Goal: Task Accomplishment & Management: Manage account settings

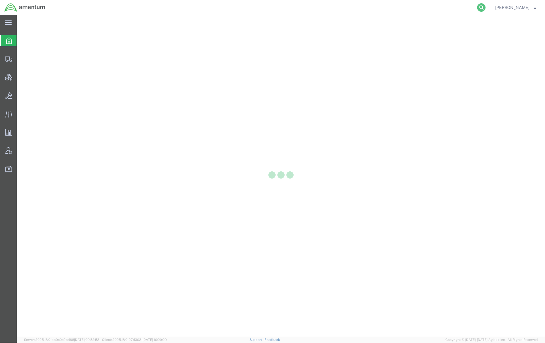
click at [478, 8] on icon at bounding box center [482, 7] width 8 height 8
click at [385, 8] on input "search" at bounding box center [386, 7] width 183 height 14
paste input "56481869"
type input "56481869"
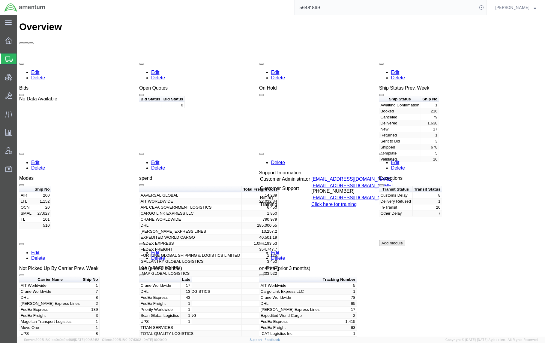
click at [398, 9] on input "56481869" at bounding box center [386, 7] width 183 height 14
drag, startPoint x: 481, startPoint y: 6, endPoint x: 433, endPoint y: 10, distance: 47.8
click at [480, 7] on icon at bounding box center [482, 7] width 8 height 8
click at [409, 5] on agx-global-search at bounding box center [391, 7] width 192 height 15
click at [475, 8] on agx-global-search at bounding box center [391, 7] width 192 height 15
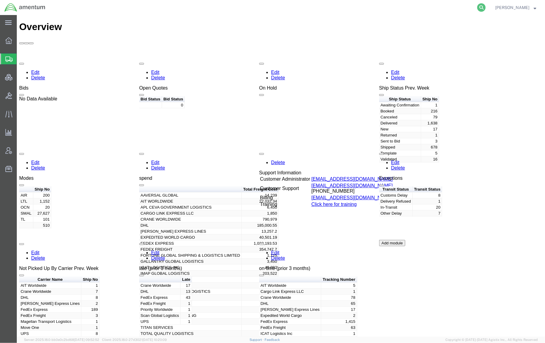
click at [483, 7] on icon at bounding box center [482, 7] width 8 height 8
paste input "56481869"
type input "56481869"
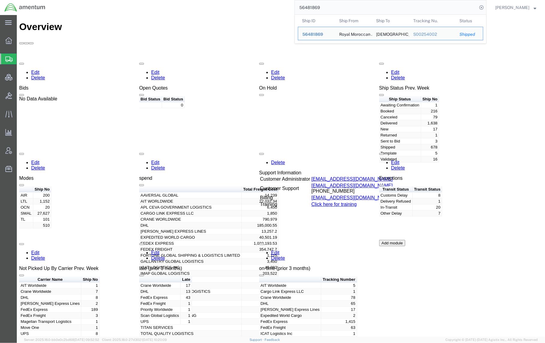
drag, startPoint x: 338, startPoint y: 10, endPoint x: 250, endPoint y: 5, distance: 87.5
click at [250, 5] on div "56481869 Ship ID Ship From Ship To Tracking Nu. Status Ship ID 56481869 Ship Fr…" at bounding box center [268, 7] width 437 height 15
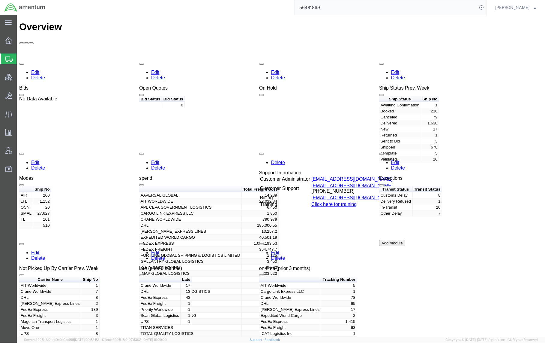
click at [342, 11] on input "56481869" at bounding box center [386, 7] width 183 height 14
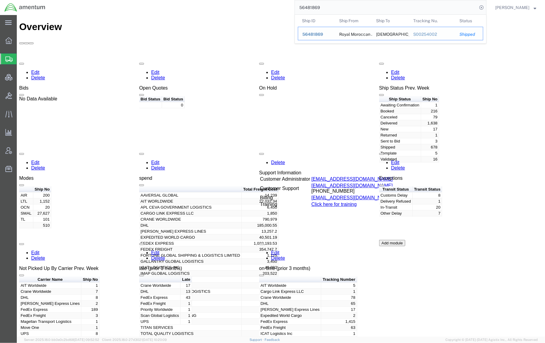
click at [317, 34] on span "56481869" at bounding box center [313, 34] width 21 height 5
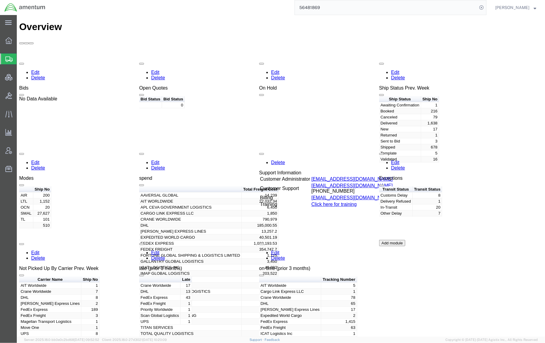
click at [382, 3] on input "56481869" at bounding box center [386, 7] width 183 height 14
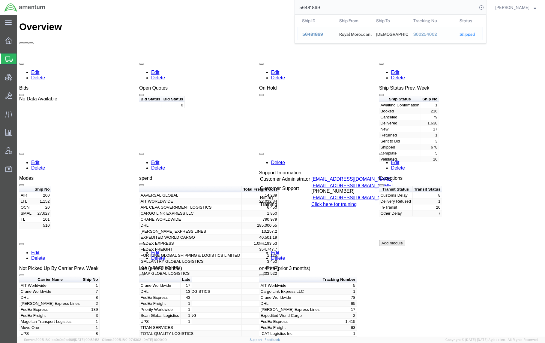
click at [420, 34] on div "S00254002" at bounding box center [433, 34] width 38 height 6
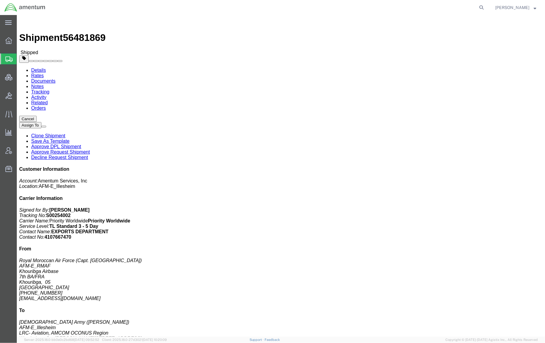
click at [14, 322] on div "main_menu Created with Sketch. Collapse Menu Overview Shipments Shipment Manage…" at bounding box center [8, 179] width 17 height 328
click at [21, 98] on span "Bids" at bounding box center [19, 95] width 4 height 12
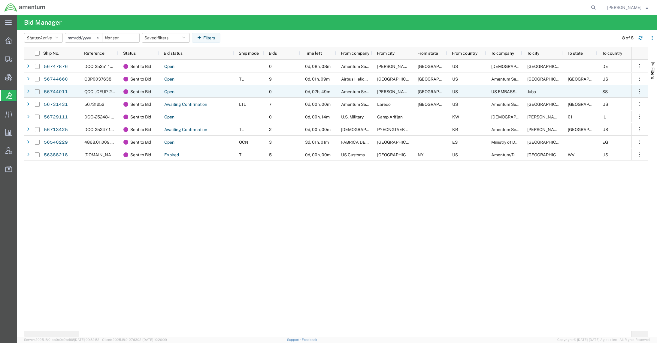
click at [37, 91] on input "Press Space to toggle row selection (unchecked)" at bounding box center [37, 91] width 5 height 5
checkbox input "true"
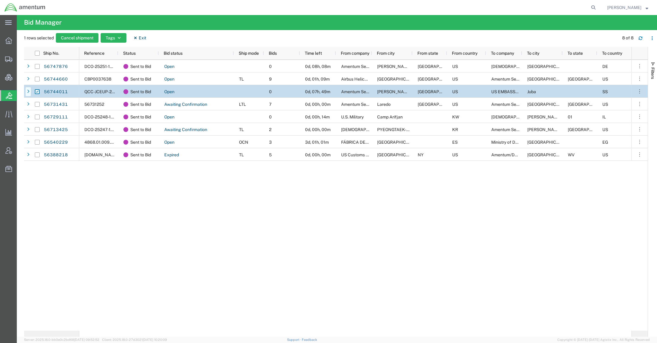
click at [28, 92] on icon at bounding box center [28, 91] width 2 height 4
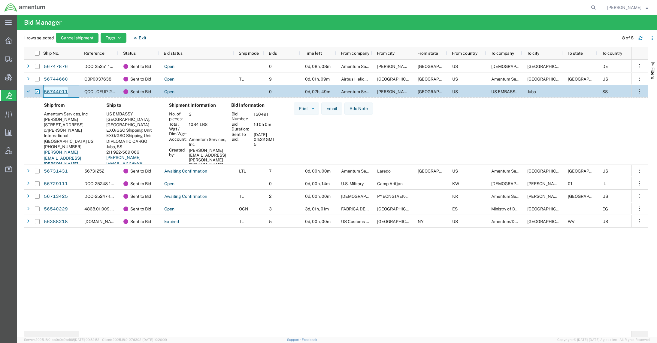
click at [62, 92] on link "56744011" at bounding box center [56, 92] width 25 height 10
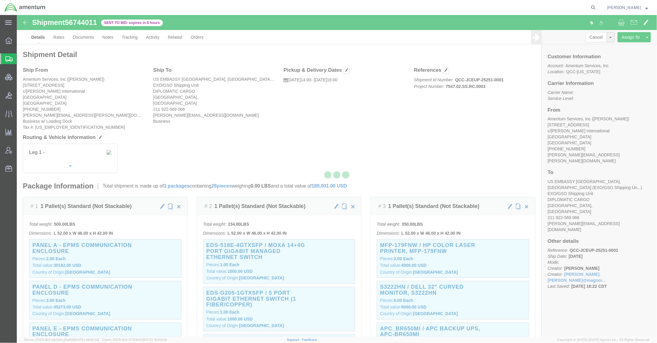
click at [59, 38] on div at bounding box center [337, 176] width 641 height 322
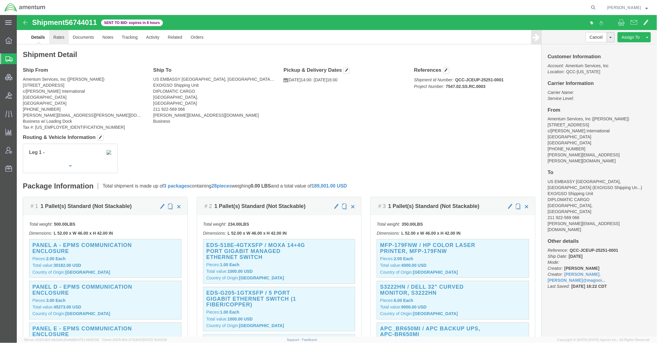
click link "Rates"
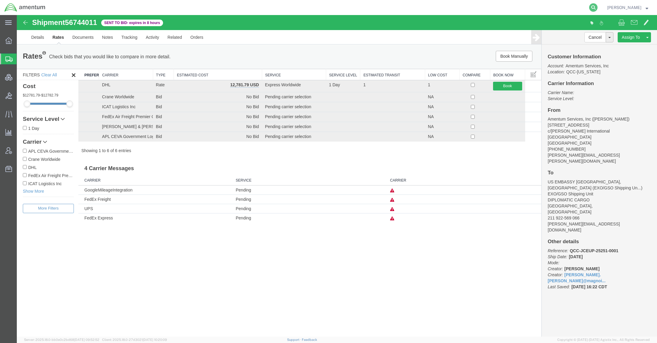
click at [545, 8] on icon at bounding box center [593, 7] width 8 height 8
type input "The dates that the person is at the site are 9/10-9/12. I hope that [PERSON_NAM…"
drag, startPoint x: 584, startPoint y: 9, endPoint x: 239, endPoint y: -4, distance: 344.9
click at [239, 0] on html "main_menu Created with Sketch. Collapse Menu Overview Shipments Shipment Manage…" at bounding box center [328, 171] width 657 height 343
drag, startPoint x: 510, startPoint y: 9, endPoint x: 296, endPoint y: -14, distance: 215.2
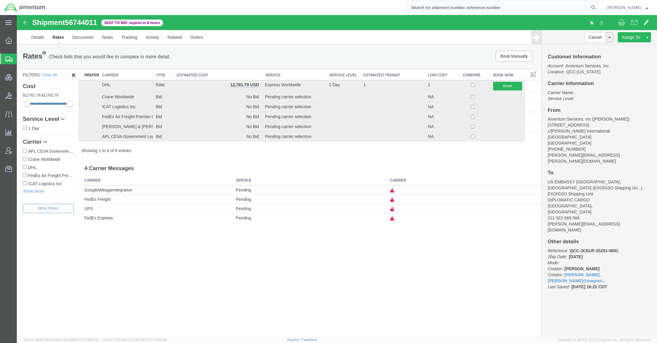
click at [296, 0] on html "main_menu Created with Sketch. Collapse Menu Overview Shipments Shipment Manage…" at bounding box center [328, 171] width 657 height 343
click at [545, 10] on icon at bounding box center [593, 7] width 8 height 8
click at [545, 9] on input "search" at bounding box center [497, 7] width 183 height 14
paste input "392677567581"
click at [545, 11] on icon at bounding box center [593, 7] width 8 height 8
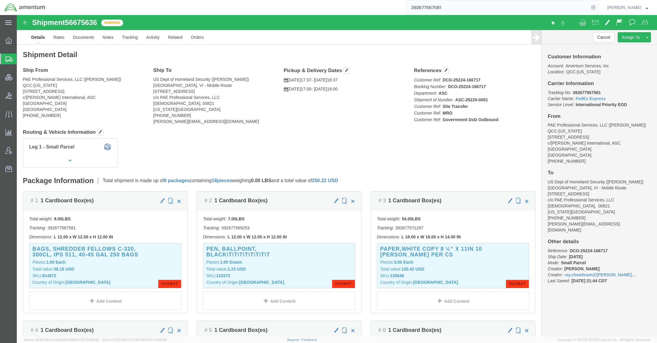
click address "PAE Professional Services, LLC ([PERSON_NAME]) QCC-[US_STATE] [STREET_ADDRESS] …"
click link "Documents"
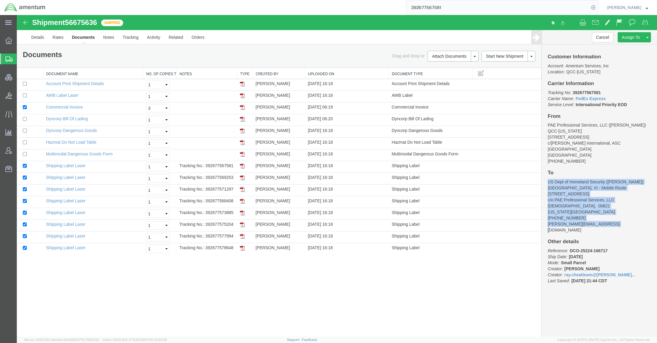
drag, startPoint x: 610, startPoint y: 225, endPoint x: 549, endPoint y: 183, distance: 74.4
click at [545, 183] on address "US Dept of Homeland Security ([PERSON_NAME]) [GEOGRAPHIC_DATA], VI - Mobile Rou…" at bounding box center [599, 206] width 103 height 54
copy address "US Dept of Homeland Security ([PERSON_NAME]) [GEOGRAPHIC_DATA], VI - Mobile Rou…"
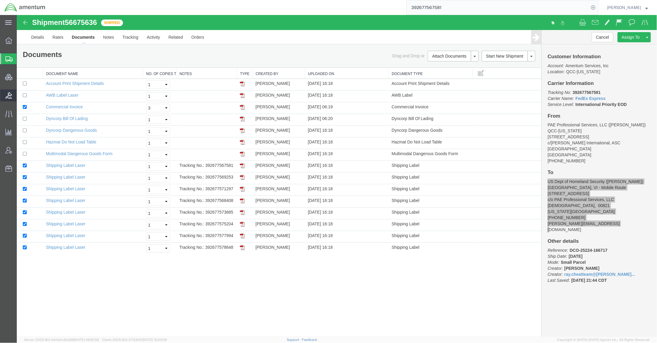
click at [21, 97] on span "Bids" at bounding box center [19, 95] width 4 height 12
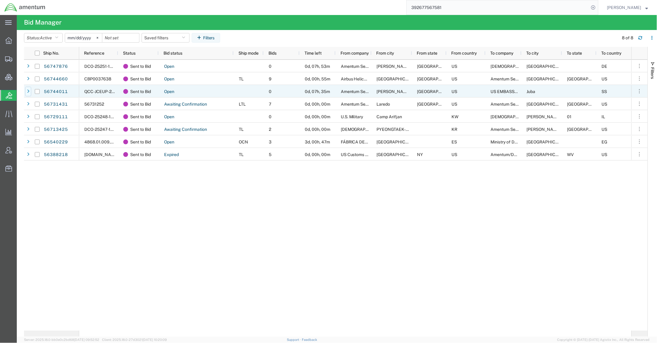
click at [25, 90] on div at bounding box center [28, 92] width 6 height 10
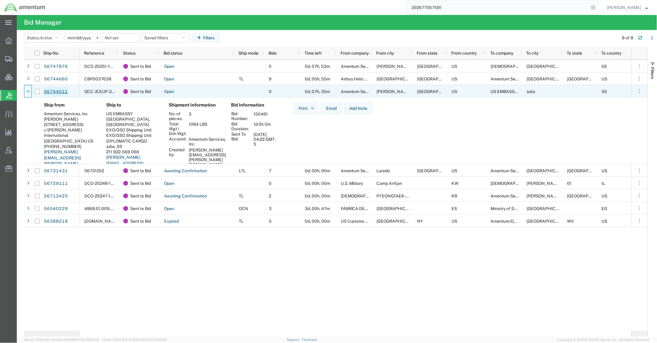
click at [55, 93] on link "56744011" at bounding box center [56, 92] width 25 height 10
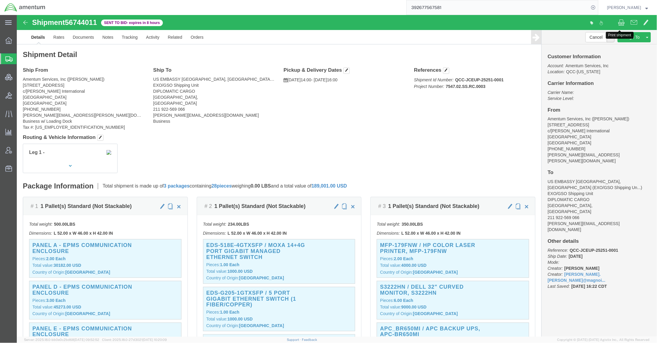
click span
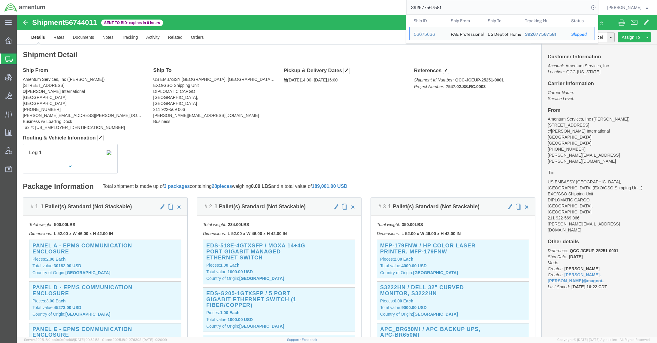
drag, startPoint x: 443, startPoint y: 8, endPoint x: 366, endPoint y: 7, distance: 77.8
click at [366, 7] on div "392677567581 Ship ID Ship From Ship To Tracking Nu. Status Ship ID 56675636 Shi…" at bounding box center [324, 7] width 548 height 15
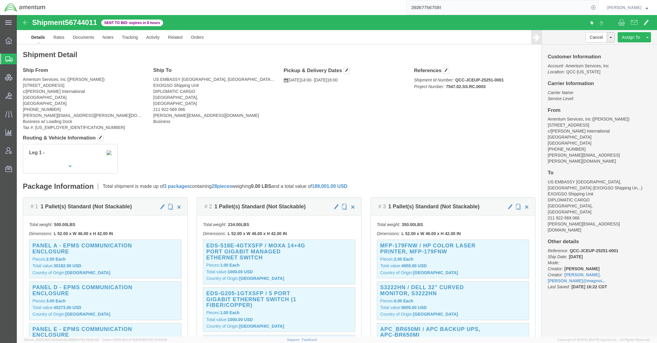
paste input "56759892"
type input "56759892"
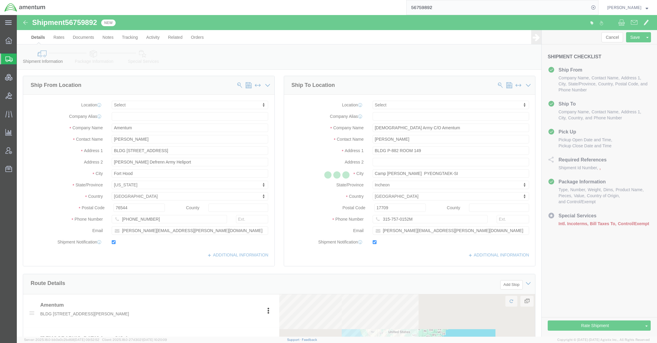
select select
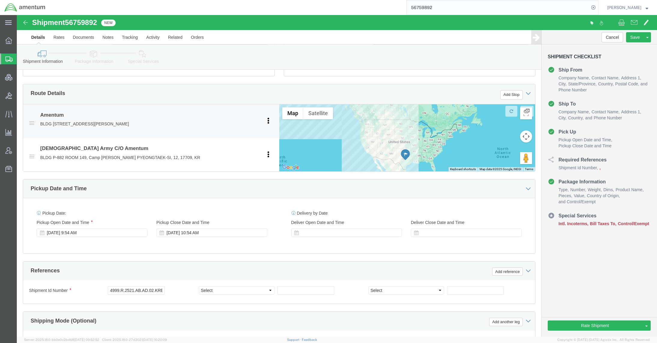
scroll to position [213, 0]
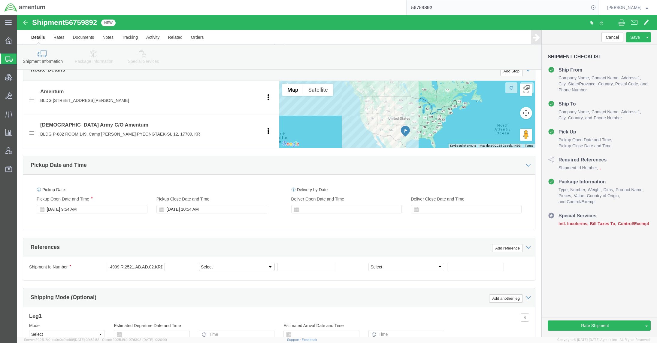
click select "Select Account Type Activity ID Airline Appointment Number ASN Batch Request # …"
select select "DEPT"
click select "Select Account Type Activity ID Airline Appointment Number ASN Batch Request # …"
click input "text"
type input "F"
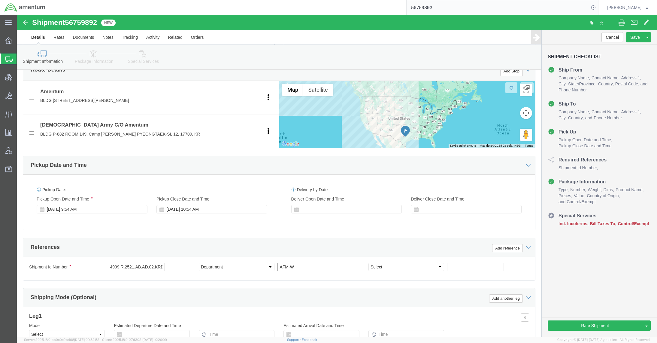
type input "AFM-W"
drag, startPoint x: 93, startPoint y: 252, endPoint x: 158, endPoint y: 259, distance: 65.2
click div "Shipment Id Number 4999.R.2521.AB.AD.02.KREA.00"
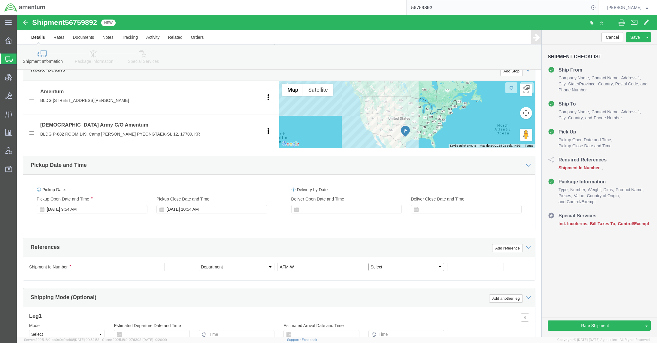
click select "Select Account Type Activity ID Airline Appointment Number ASN Batch Request # …"
select select "PROJNUM"
click select "Select Account Type Activity ID Airline Appointment Number ASN Batch Request # …"
click input "text"
paste input "4999.R.2521.AB.AD.02.KREA.00"
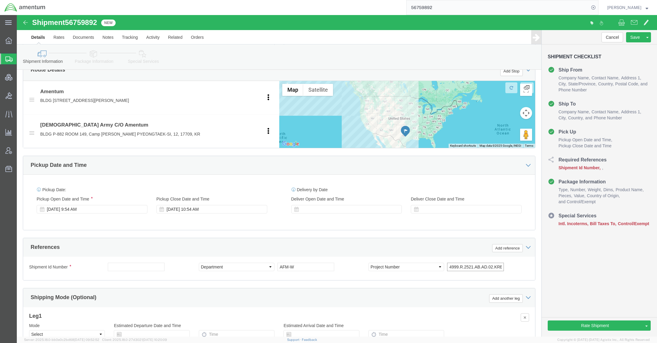
scroll to position [0, 11]
type input "4999.R.2521.AB.AD.02.KREA.00"
click input "text"
drag, startPoint x: 83, startPoint y: 8, endPoint x: 51, endPoint y: 11, distance: 31.9
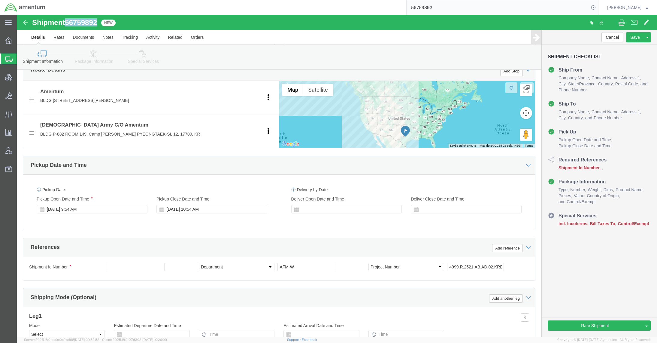
click div "Shipment 56759892 New"
copy span "56759892"
click input "text"
paste input "56759892"
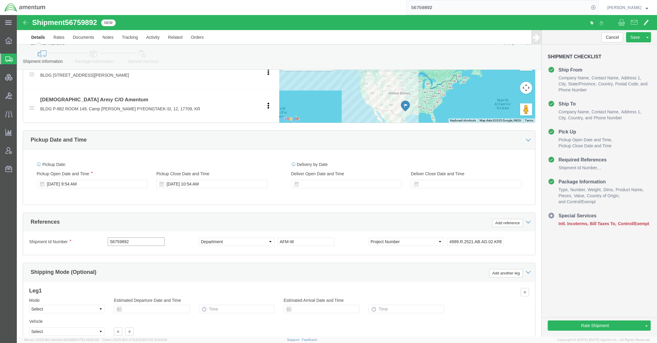
scroll to position [267, 0]
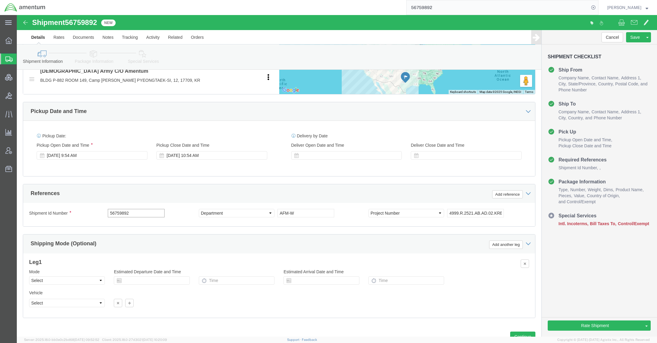
type input "56759892"
click select "Select Air Less than Truckload Multi-Leg Ocean Freight Rail Small Parcel Truckl…"
select select "SMAL"
click select "Select Air Less than Truckload Multi-Leg Ocean Freight Rail Small Parcel Truckl…"
click div "Shipping Mode (Optional) Add another leg"
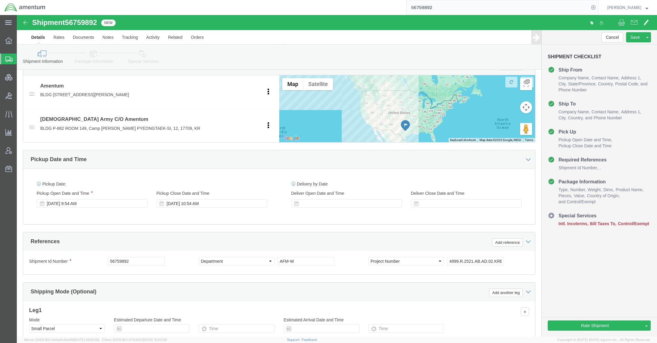
scroll to position [160, 0]
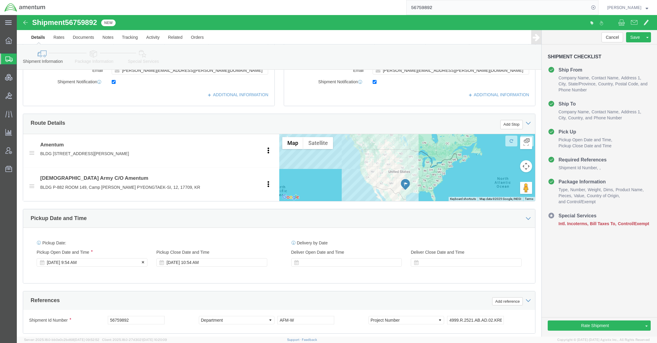
click div "[DATE] 9:54 AM"
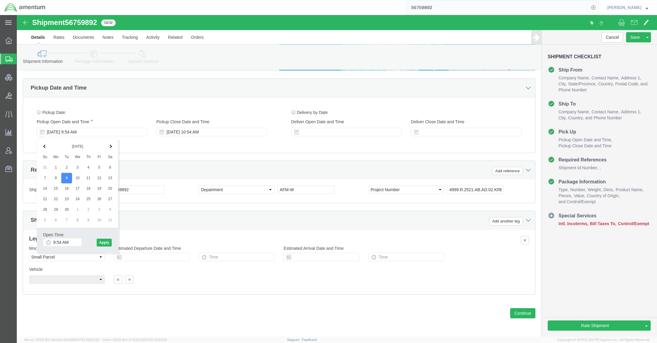
click div "Ship From Location Location My Profile Location [PHONE_NUMBER] [PHONE_NUMBER] […"
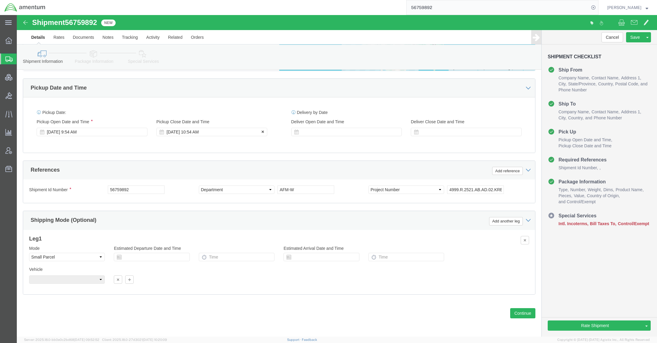
click div "[DATE] 10:54 AM"
type input "3:00 PM"
click div "Close Time 3:00 PM [DATE] 10:54 AM - [DATE] 10:54 AM Cancel Apply"
click button "Apply"
click link "Package Information"
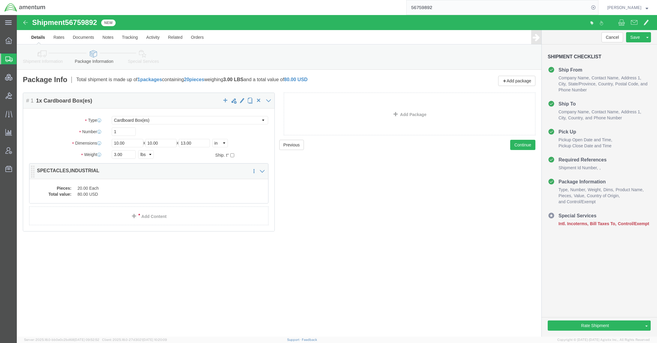
click div "Pieces: 20.00 Each Total value: 80.00 USD"
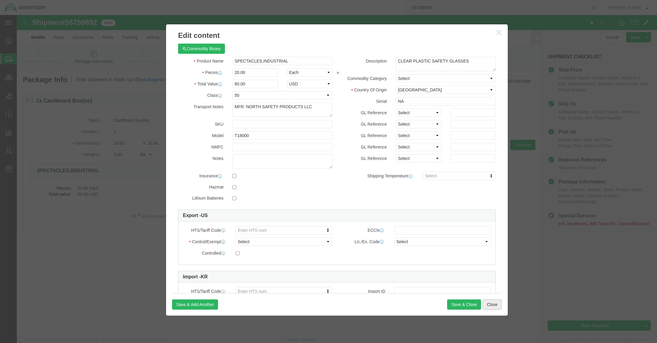
click button "Close"
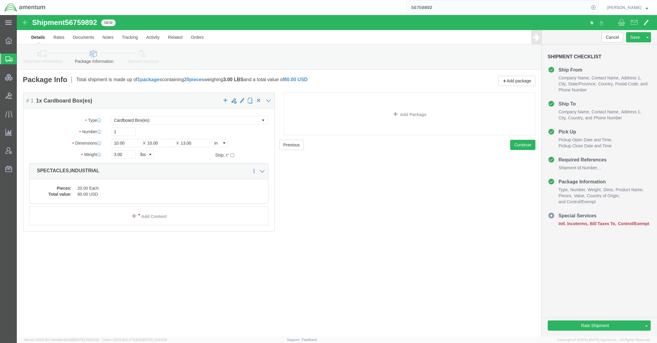
click link "Special Services"
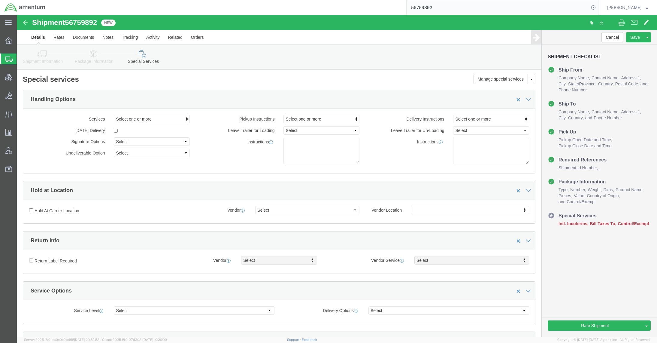
scroll to position [160, 0]
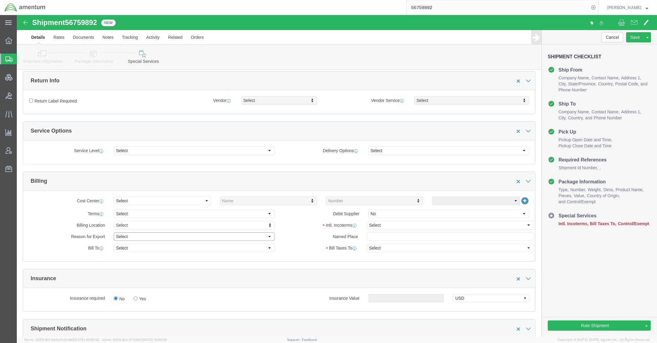
click select "Select Gift Personal Effects Repair/Warranty Return Sample Sold Temporary/Not S…"
select select "TEMPORARY"
click select "Select Gift Personal Effects Repair/Warranty Return Sample Sold Temporary/Not S…"
click div "Billing Location Select Select My Profile Location [PHONE_NUMBER] [PHONE_NUMBER…"
click select "Select Recipient Account Sender/Shipper Third Party Account"
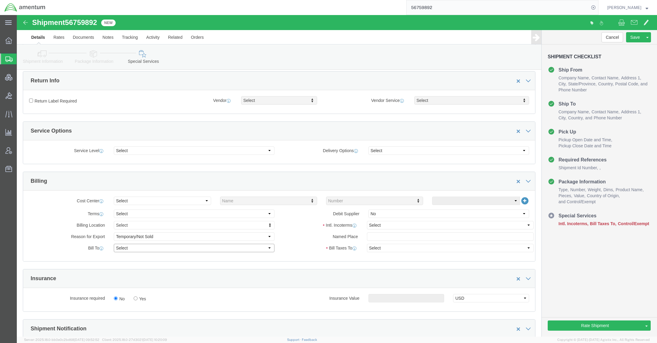
select select "SHIP"
click select "Select Recipient Account Sender/Shipper Third Party Account"
click select "Select Carriage Insurance Paid Carriage Paid To Cost and Freight Cost Insurance…"
select select "DDP"
click select "Select Carriage Insurance Paid Carriage Paid To Cost and Freight Cost Insurance…"
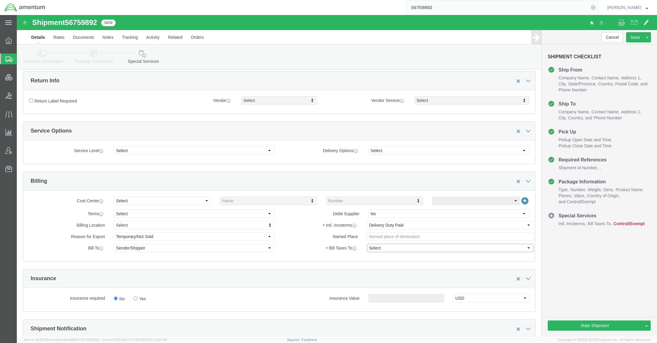
click select "Select Recipient Account Sender/Shipper Third Party Account"
click div "Cost Center Select Buyer Cost Center Department Operations Number Order Number …"
click link "Assign To"
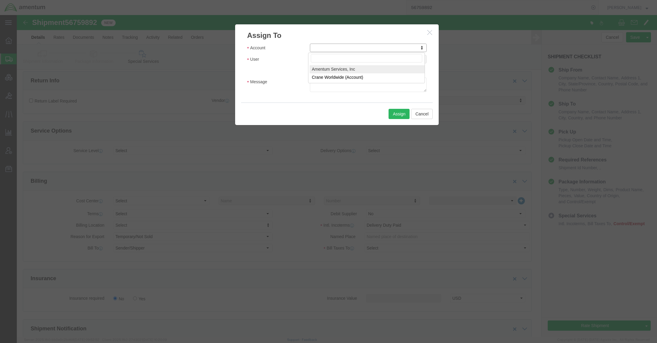
select select "101678"
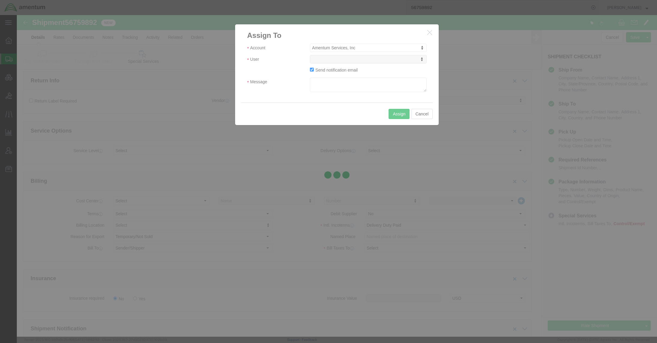
click at [351, 62] on div at bounding box center [337, 175] width 640 height 321
select select
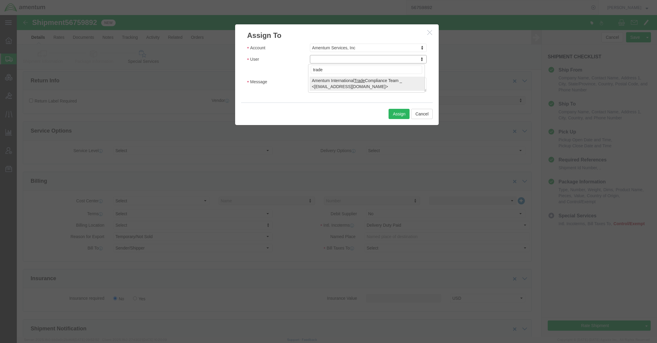
type input "trade"
select select "47300"
click textarea "Message"
click textarea "Would you please"
click textarea "Would you please please review this for US export?"
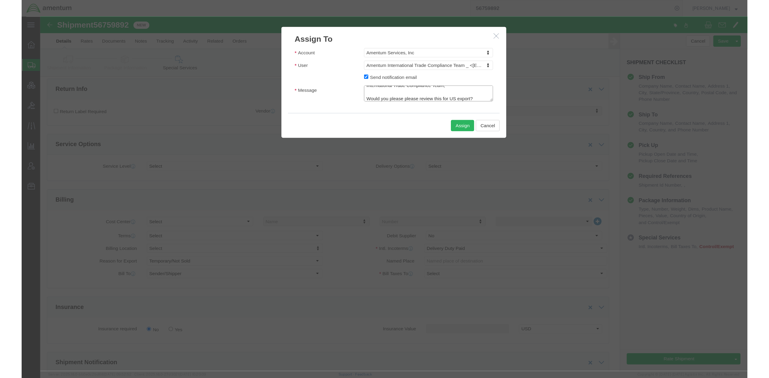
scroll to position [0, 0]
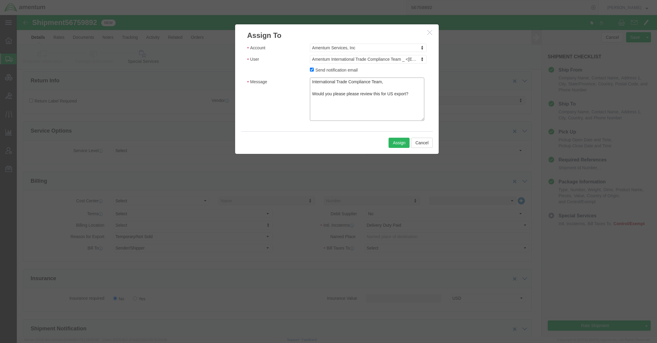
drag, startPoint x: 406, startPoint y: 74, endPoint x: 404, endPoint y: 103, distance: 28.6
click textarea "International Trade Compliance Team, Would you please please review this for US…"
drag, startPoint x: 400, startPoint y: 86, endPoint x: 264, endPoint y: 55, distance: 138.9
click div "Account Amentum Services, Inc Account Amentum Services, Inc Crane Worldwide (Ac…"
type textarea "International Trade Compliance Team, Would you please please review this for US…"
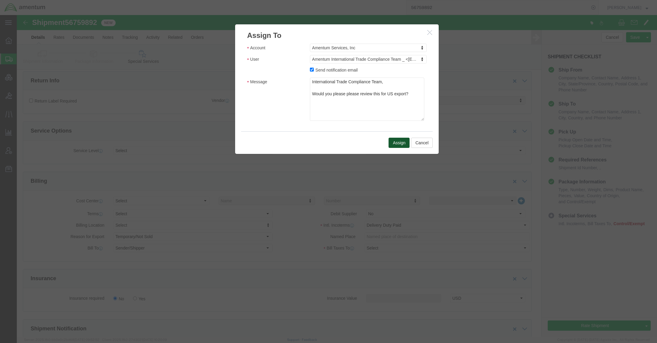
click button "Assign"
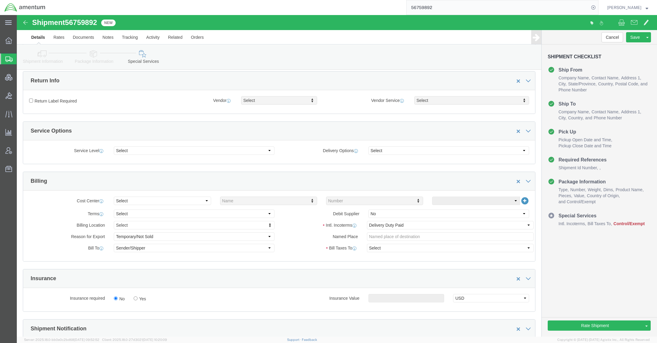
drag, startPoint x: 560, startPoint y: 9, endPoint x: 542, endPoint y: 14, distance: 18.9
click at [545, 9] on input "56759892" at bounding box center [497, 7] width 183 height 14
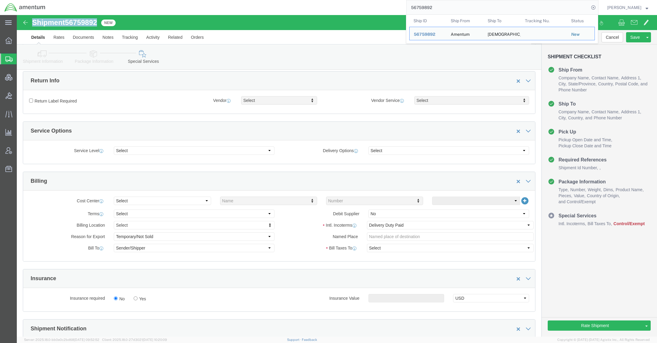
drag, startPoint x: 84, startPoint y: 12, endPoint x: 15, endPoint y: 7, distance: 69.5
click div "Shipment 56759892 New"
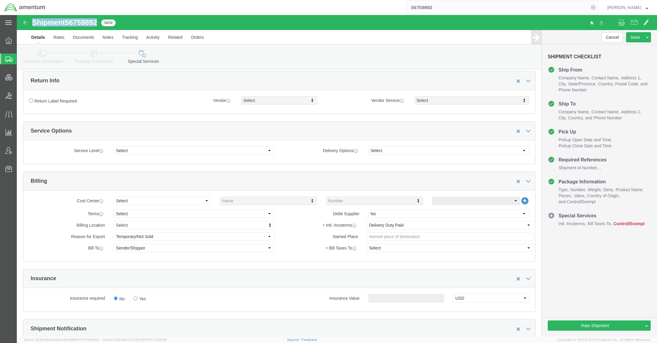
copy h1 "Shipment 56759892"
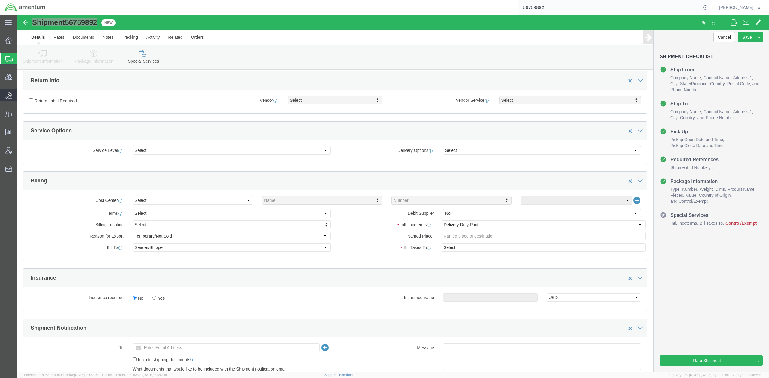
click at [21, 96] on span "Bids" at bounding box center [19, 95] width 4 height 12
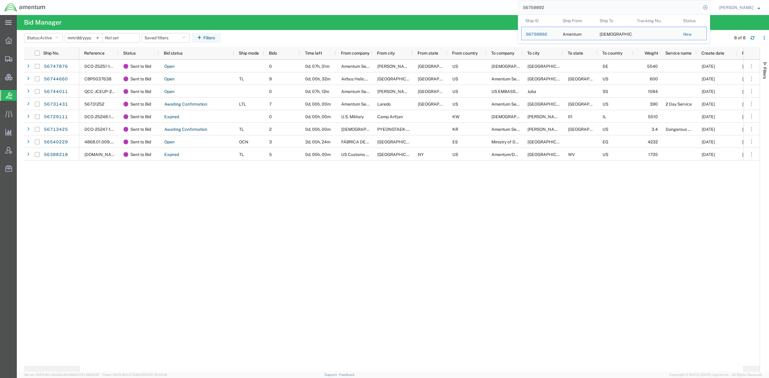
drag, startPoint x: 559, startPoint y: 8, endPoint x: 477, endPoint y: 5, distance: 81.7
click at [477, 5] on div "56759892 Ship ID Ship From Ship To Tracking Nu. Status Ship ID 56759892 Ship Fr…" at bounding box center [380, 7] width 660 height 15
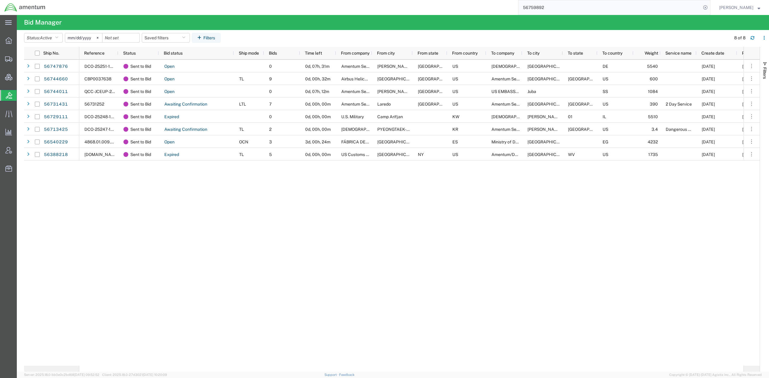
paste input "662473"
type input "56662473"
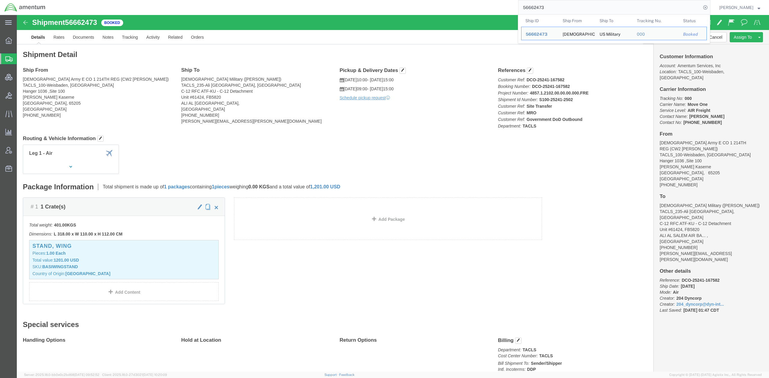
click div "Customer Information Account: Amentum Services, Inc Location: TACLS_100-Weisbad…"
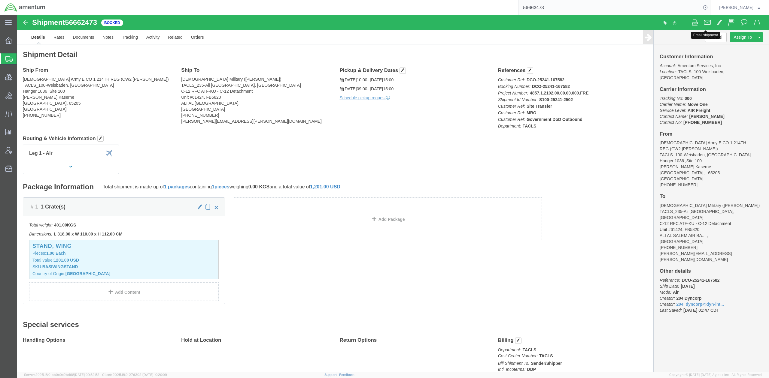
click span
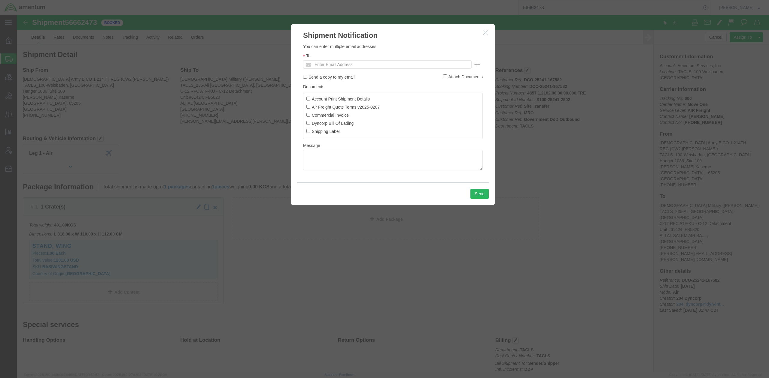
click label "Send a copy to my email."
click input "Send a copy to my email."
checkbox input "true"
click input "Attach Documents"
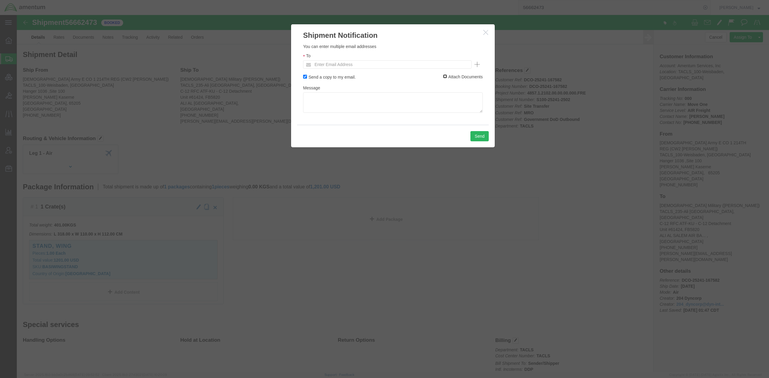
click input "Attach Documents"
checkbox input "true"
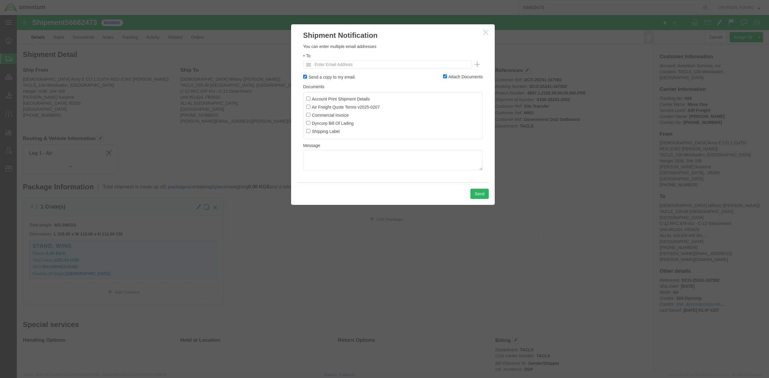
click label "Commercial Invoice"
click input "Commercial Invoice"
click label "Commercial Invoice"
click input "Commercial Invoice"
checkbox input "false"
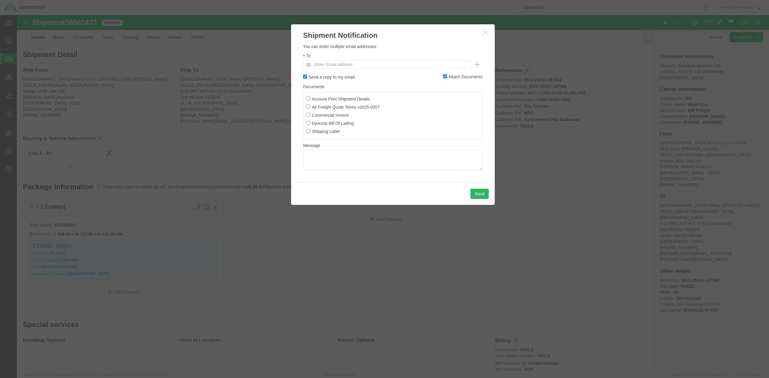
click ul "Enter Email Address"
type input "Enter Email Address"
click input "Attach Documents"
checkbox input "false"
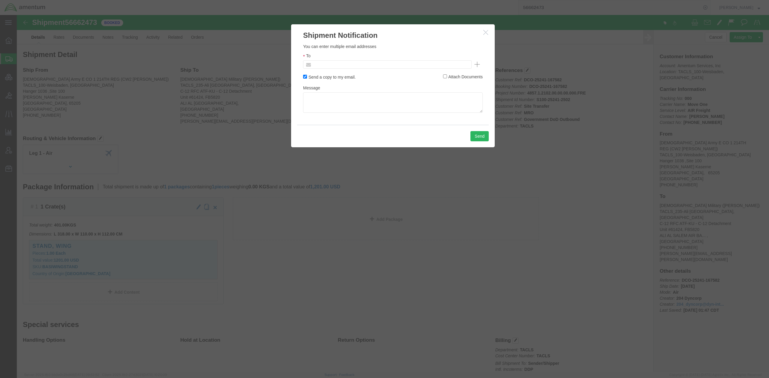
click input "text"
type input "[EMAIL_ADDRESS][DOMAIN_NAME]"
click textarea
click button "Send"
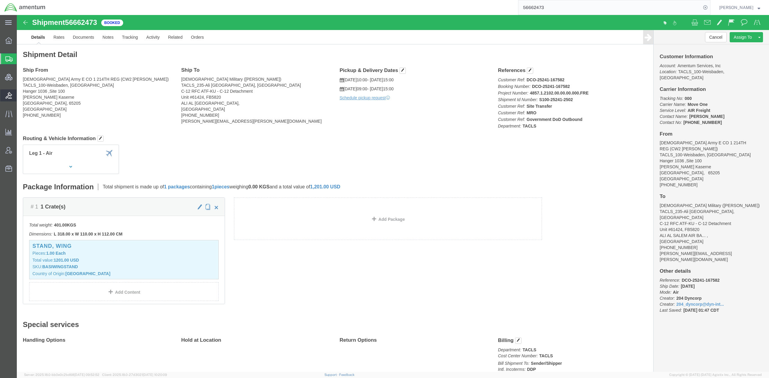
click at [21, 94] on span "Bids" at bounding box center [19, 95] width 4 height 12
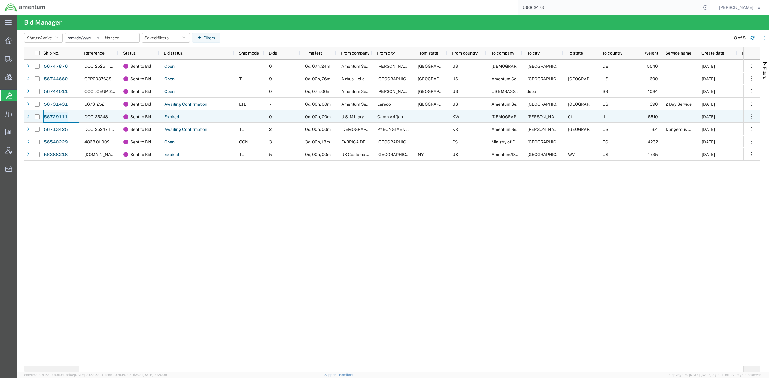
click at [63, 119] on link "56729111" at bounding box center [56, 117] width 25 height 10
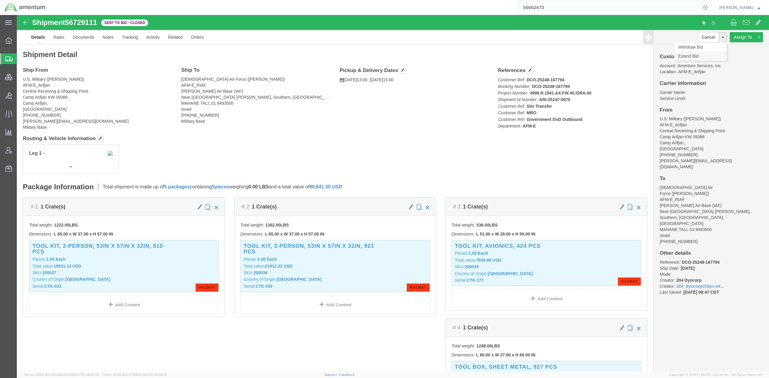
click link "Extend Bid"
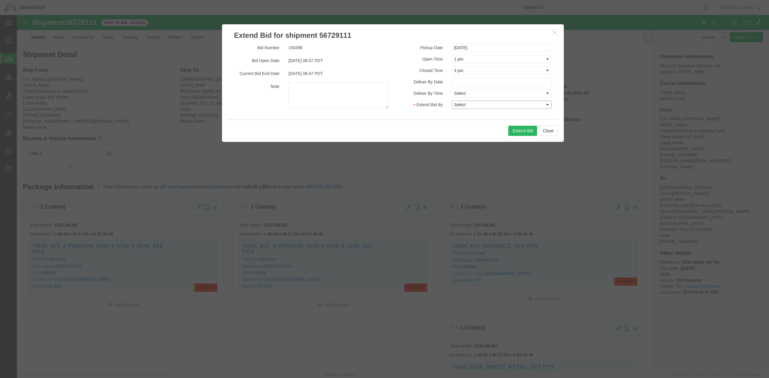
click select "Select 30 Min (Rush) 1 Hour (Rush) 2 Hours (Rush) 4 Hours (Rush) 8 Hours (Rush)…"
select select "8"
click select "Select 30 Min (Rush) 1 Hour (Rush) 2 Hours (Rush) 4 Hours (Rush) 8 Hours (Rush)…"
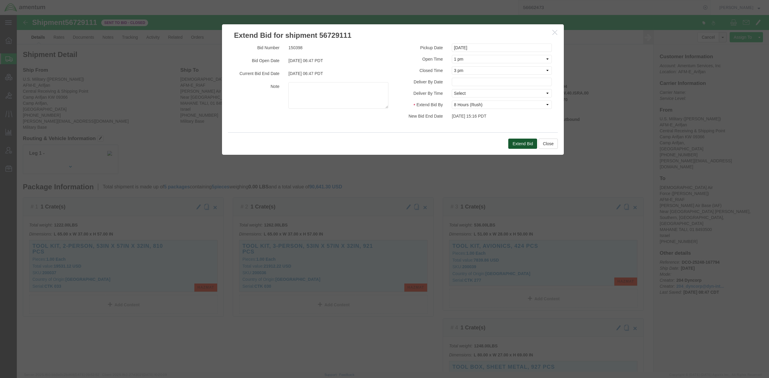
click button "Extend Bid"
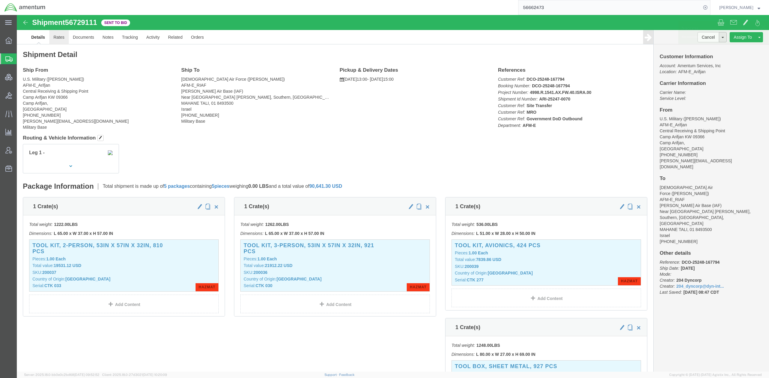
click link "Rates"
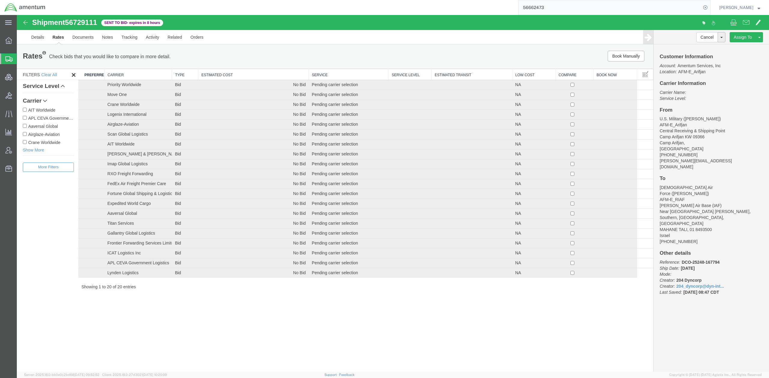
drag, startPoint x: 173, startPoint y: 26, endPoint x: 28, endPoint y: 22, distance: 144.7
click at [28, 22] on div "Shipment 56729111 20 of 20 Sent to Bid - expires in 8 hours" at bounding box center [204, 24] width 375 height 11
copy div "Shipment 56729111 20 of 20 Sent to Bid - expires in 8 hours"
click at [263, 331] on div "Shipment 56729111 20 of 20 Sent to Bid - expires in 8 hours Details Rates Docum…" at bounding box center [393, 193] width 752 height 357
click at [124, 73] on th "Carrier" at bounding box center [138, 74] width 68 height 11
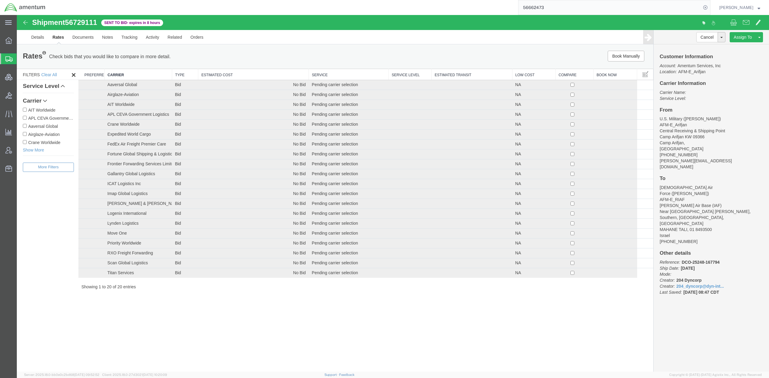
click at [210, 340] on div "Shipment 56729111 20 of 20 Sent to Bid - expires in 8 hours Details Rates Docum…" at bounding box center [393, 193] width 752 height 357
click at [21, 96] on span "Bids" at bounding box center [19, 95] width 4 height 12
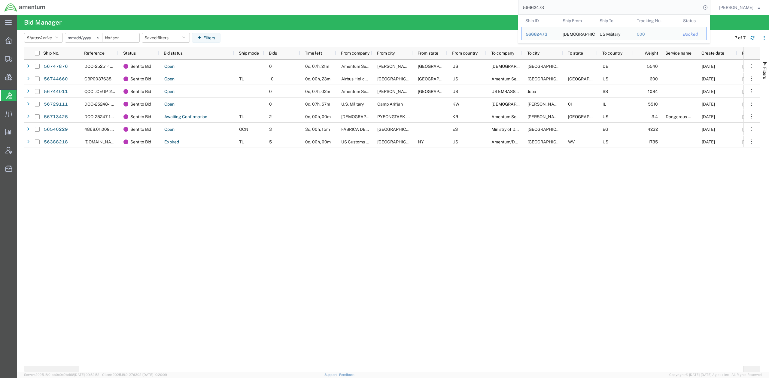
drag, startPoint x: 581, startPoint y: 11, endPoint x: 496, endPoint y: 6, distance: 84.5
click at [496, 6] on div "56662473 Ship ID Ship From Ship To Tracking Nu. Status Ship ID 56662473 Ship Fr…" at bounding box center [380, 7] width 660 height 15
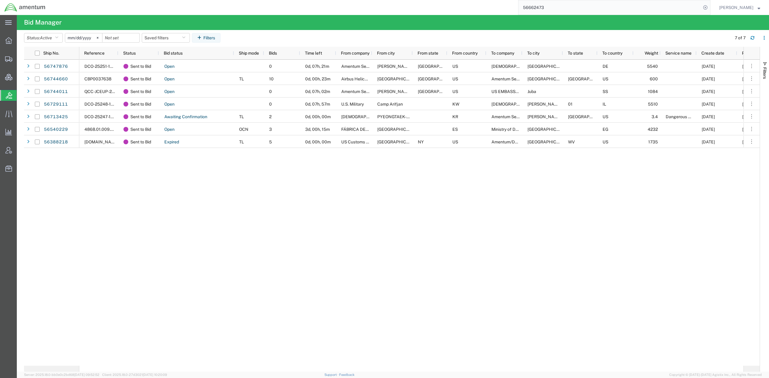
paste input "753911"
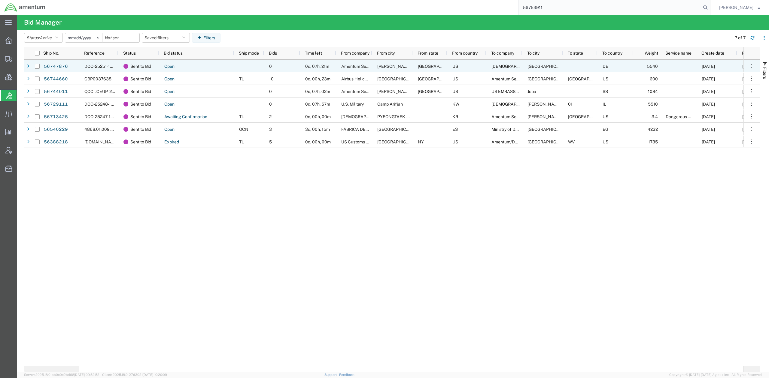
type input "56753911"
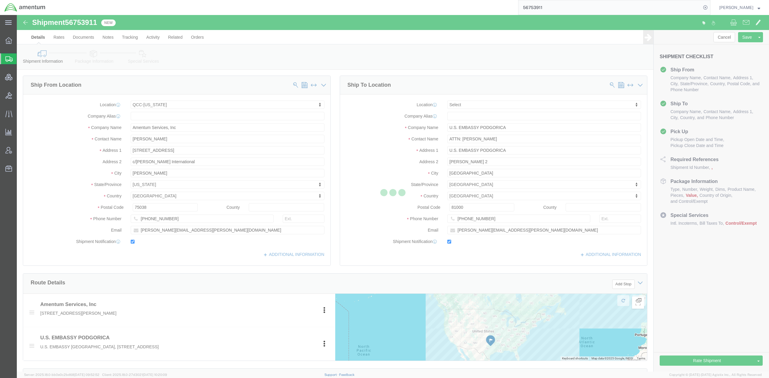
select select "42668"
select select
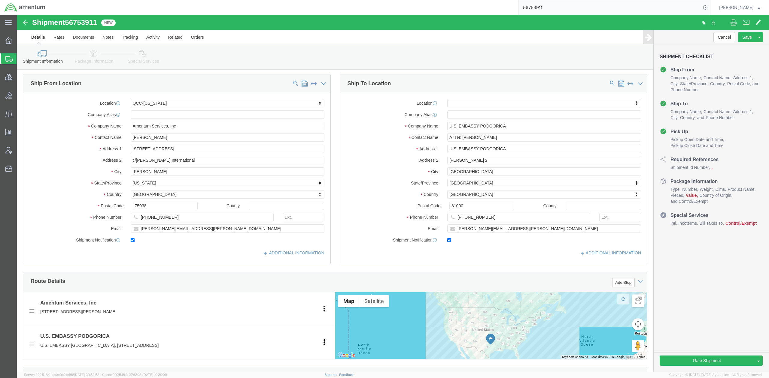
scroll to position [160, 0]
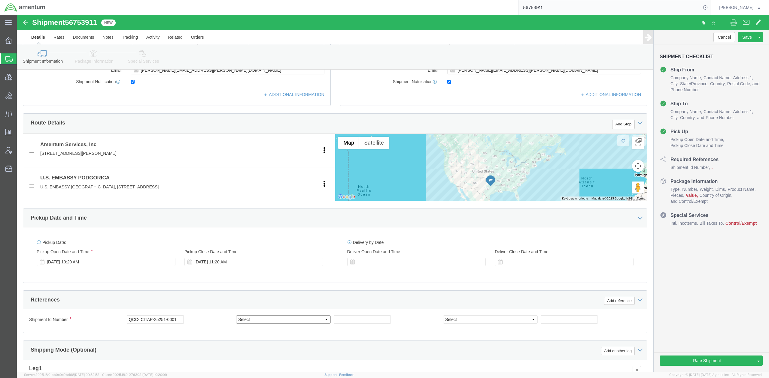
click select "Select Account Type Activity ID Airline Appointment Number ASN Batch Request # …"
select select "PROJNUM"
click select "Select Account Type Activity ID Airline Appointment Number ASN Batch Request # …"
drag, startPoint x: 335, startPoint y: 309, endPoint x: 340, endPoint y: 306, distance: 5.6
click input "text"
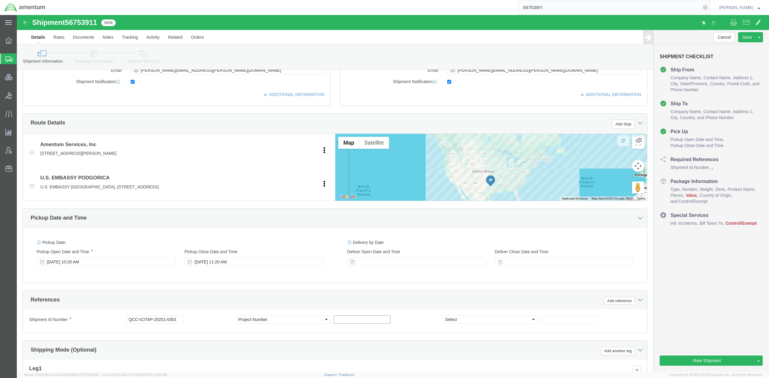
paste input "7487.05.0000.24F000216.05004"
type input "7487.05.0000.24F000216.05004"
click select "Select Account Type Activity ID Airline Appointment Number ASN Batch Request # …"
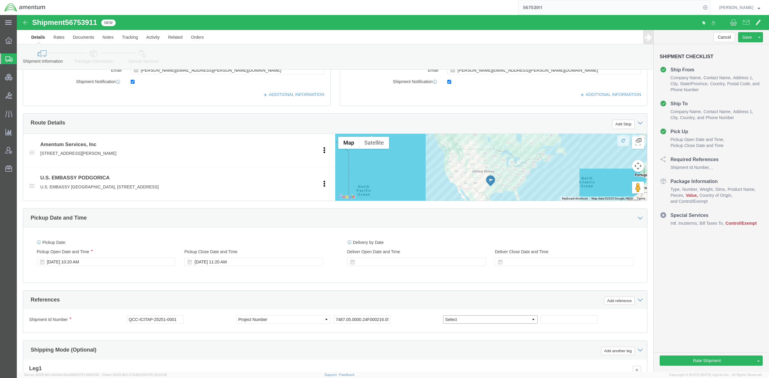
select select "DEPT"
click select "Select Account Type Activity ID Airline Appointment Number ASN Batch Request # …"
click div
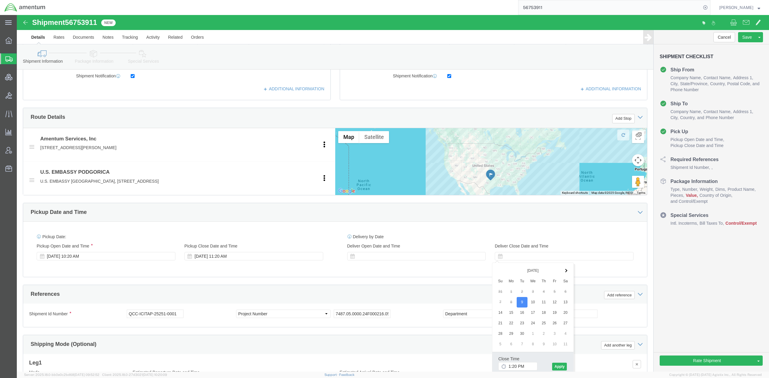
click div "Ship From Location Location [GEOGRAPHIC_DATA]-[US_STATE] My Profile Location [P…"
click input "text"
paste input "ICITAP"
type input "ICITAP"
click div "Ship From Location Location [GEOGRAPHIC_DATA]-[US_STATE] My Profile Location [P…"
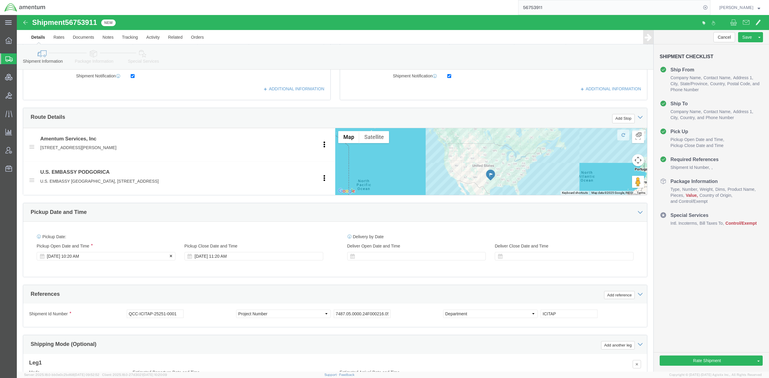
click div "[DATE] 10:20 AM"
type input "1:00 PM"
click button "Apply"
click div "[DATE] 2:00 PM"
type input "16:00 PM"
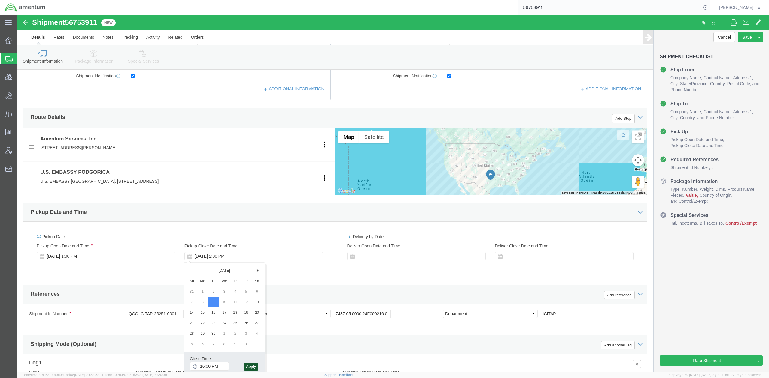
click button "Apply"
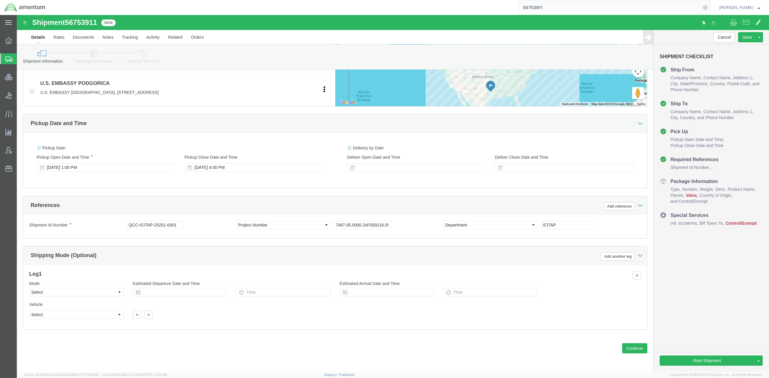
scroll to position [256, 0]
click select "Select Air Less than Truckload Multi-Leg Ocean Freight Rail Small Parcel Truckl…"
select select "SMAL"
click select "Select Air Less than Truckload Multi-Leg Ocean Freight Rail Small Parcel Truckl…"
click icon
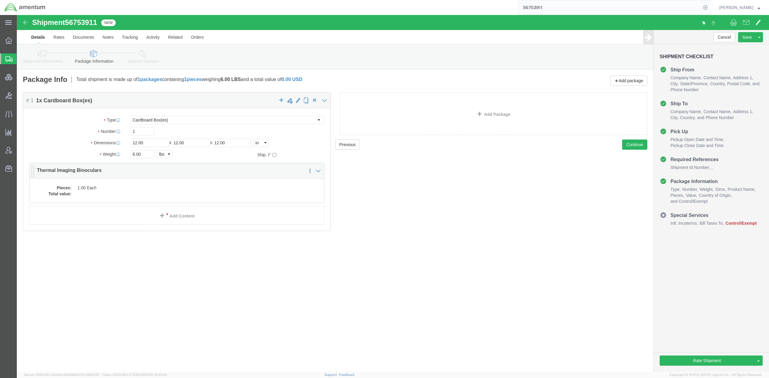
click dd "1.00 Each"
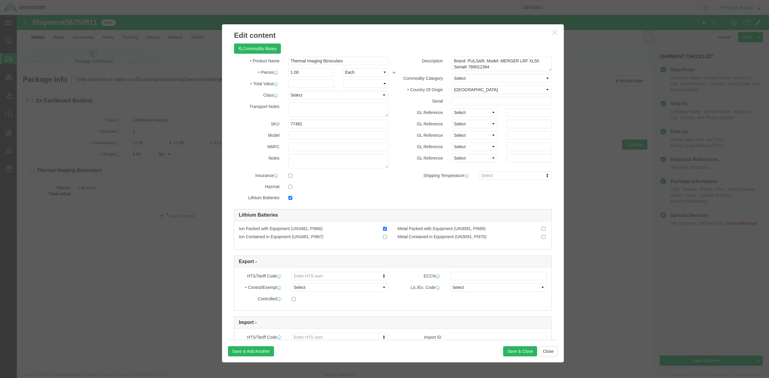
checkbox input "true"
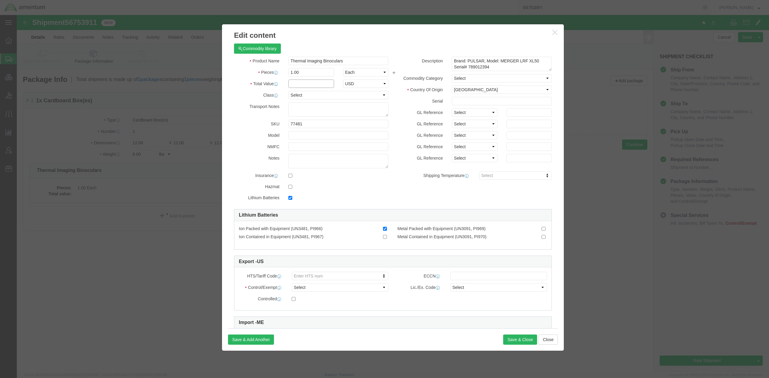
click input "text"
paste input "6,074.04"
type input "6,074.04"
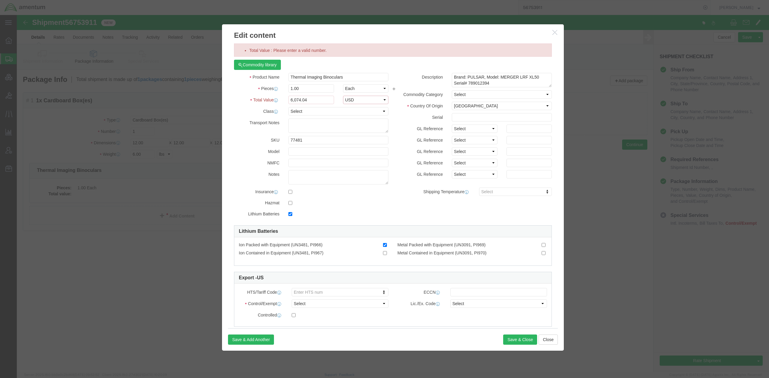
select select "USD"
click input "6,074.04"
type input "6074.04"
click label
click input "checkbox"
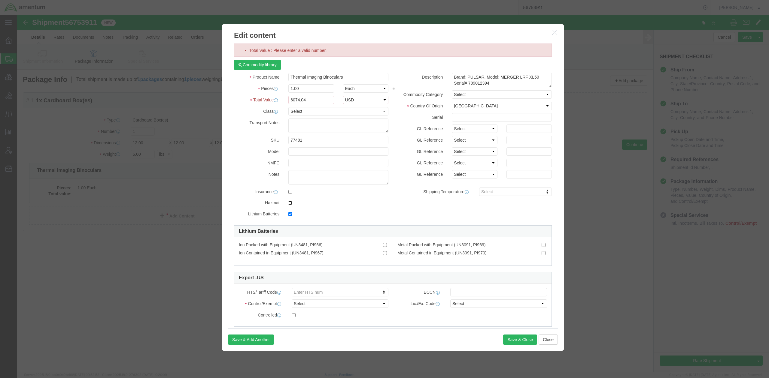
checkbox input "false"
checkbox input "true"
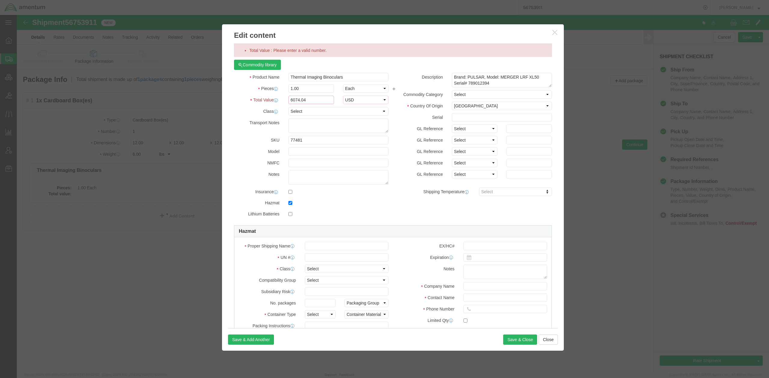
click input "6074.04"
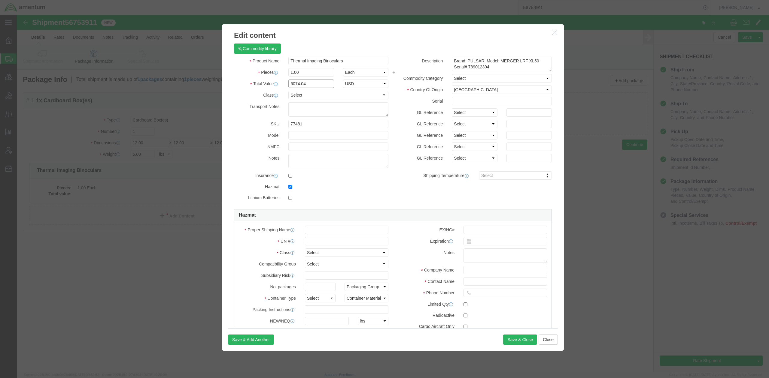
type input "6074.04"
click button "Save & Close"
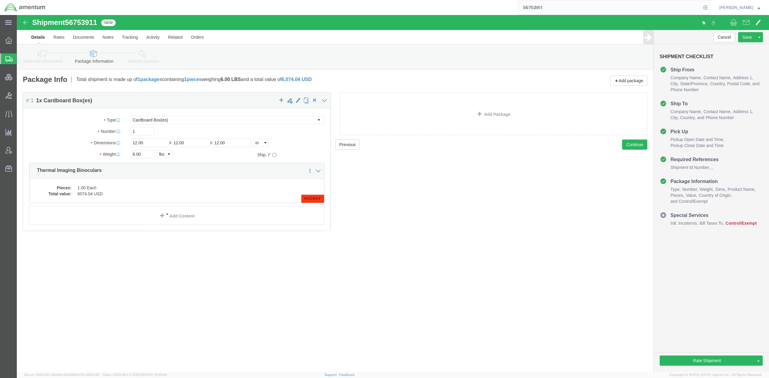
click at [21, 58] on span "Shipments" at bounding box center [19, 59] width 5 height 12
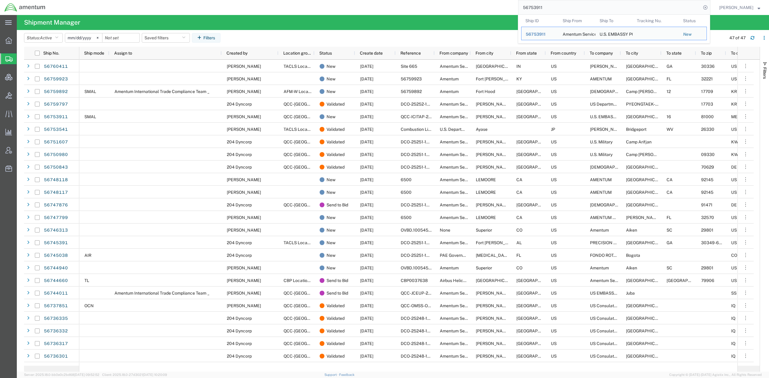
drag, startPoint x: 556, startPoint y: 6, endPoint x: 467, endPoint y: 10, distance: 88.9
click at [467, 10] on div "56753911 Ship ID Ship From Ship To Tracking Nu. Status Ship ID 56753911 Ship Fr…" at bounding box center [380, 7] width 660 height 15
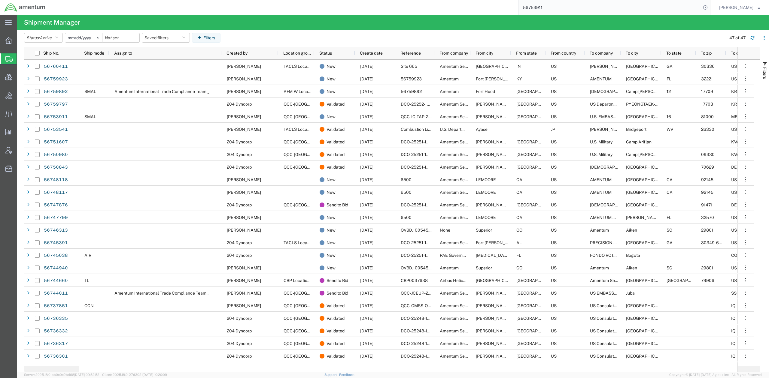
paste input "392798747027"
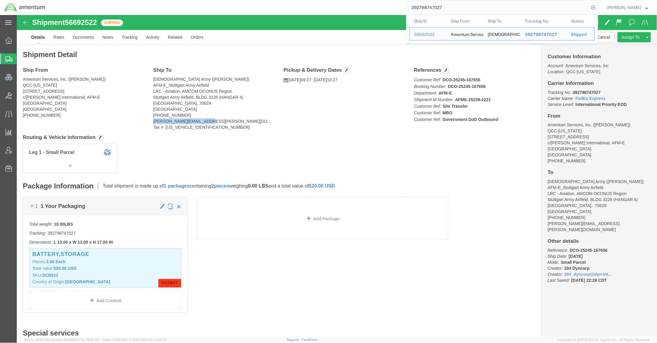
drag, startPoint x: 184, startPoint y: 106, endPoint x: 134, endPoint y: 109, distance: 50.2
click div "Ship To [DEMOGRAPHIC_DATA] Army ([PERSON_NAME]) AFM-E_Stuttgart Army Airfield L…"
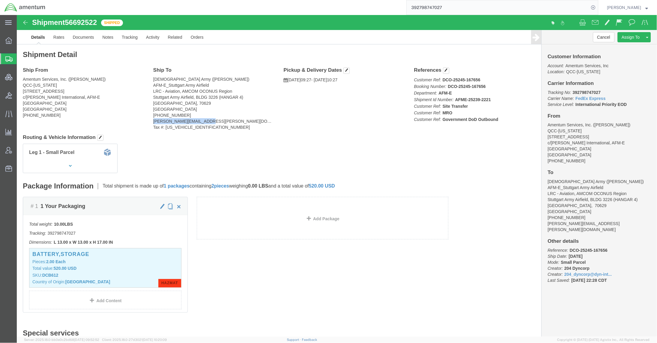
copy address "[PERSON_NAME][EMAIL_ADDRESS][PERSON_NAME][DOMAIN_NAME]"
drag, startPoint x: 623, startPoint y: 111, endPoint x: 600, endPoint y: 44, distance: 70.4
click address "Amentum Services, Inc. ([PERSON_NAME]) QCC-[US_STATE] [STREET_ADDRESS] c/[PERSO…"
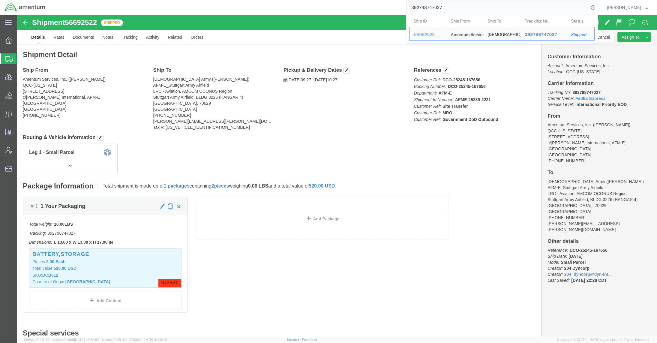
drag, startPoint x: 560, startPoint y: 12, endPoint x: 259, endPoint y: 0, distance: 301.3
click at [259, 0] on div "392798747027 Ship ID Ship From Ship To Tracking Nu. Status Ship ID 56692522 Shi…" at bounding box center [324, 7] width 549 height 15
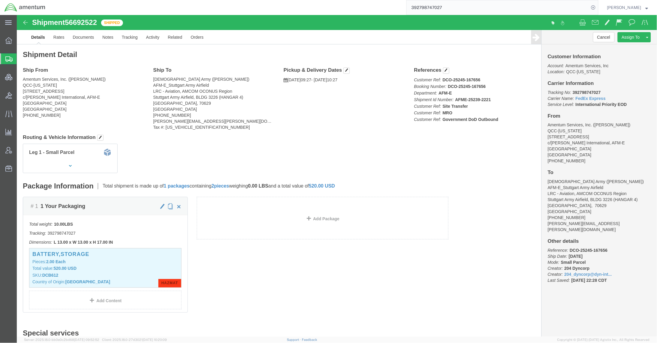
type input "f"
paste input "56662473"
type input "56662473"
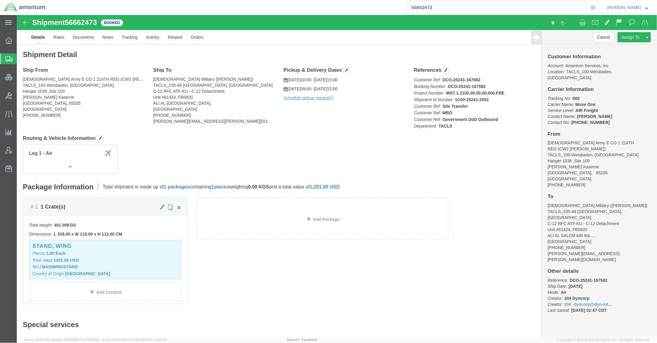
click div "Customer Information Account: Amentum Services, Inc Location: TACLS_100-Weisbad…"
click address "[DEMOGRAPHIC_DATA] Military ([PERSON_NAME]) TACLS_235-[GEOGRAPHIC_DATA], [GEOGR…"
drag, startPoint x: 529, startPoint y: 112, endPoint x: 571, endPoint y: 155, distance: 60.7
click div "Customer Information Account: Amentum Services, Inc Location: TACLS_100-Weisbad…"
copy div "From [DEMOGRAPHIC_DATA] Army E CO 1 214TH REG (CW2 [PERSON_NAME]) TACLS_100-Wei…"
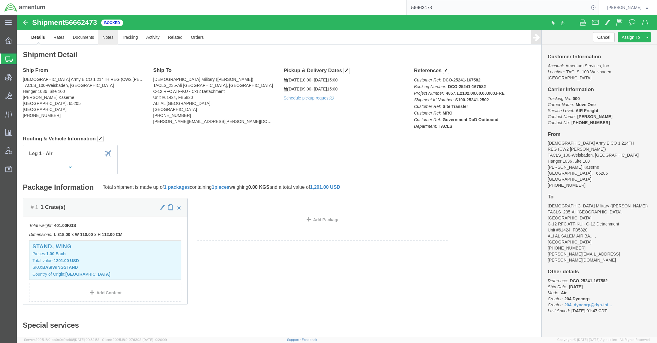
click link "Notes"
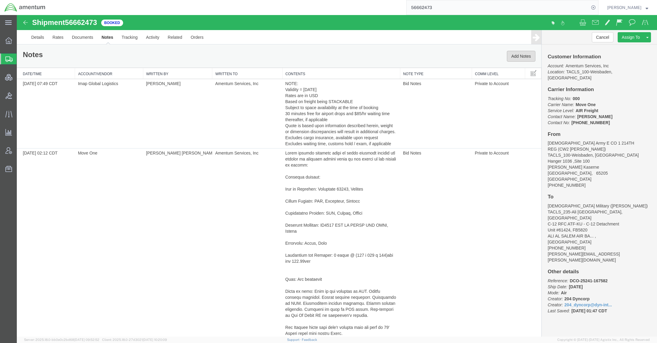
click at [514, 58] on button "Add Notes" at bounding box center [521, 56] width 29 height 11
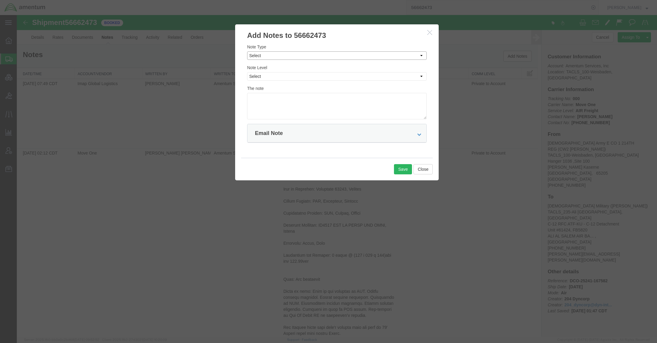
click at [284, 52] on select "Select Approval Bid Notes Carrier Change Notes Claim Notes Content Hazmat Notes…" at bounding box center [337, 55] width 180 height 8
select select "PICK_UP_NOTES"
click at [247, 51] on select "Select Approval Bid Notes Carrier Change Notes Claim Notes Content Hazmat Notes…" at bounding box center [337, 55] width 180 height 8
click at [301, 77] on select "Select Private to Account Private to Vendor Public" at bounding box center [337, 76] width 180 height 8
select select "PRIVATE_TO_VENDOR"
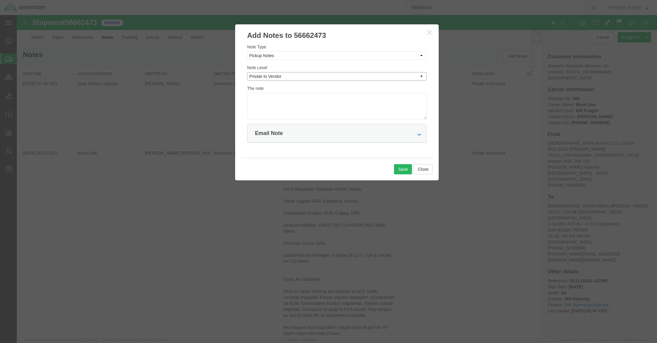
click at [247, 72] on select "Select Private to Account Private to Vendor Public" at bounding box center [337, 76] width 180 height 8
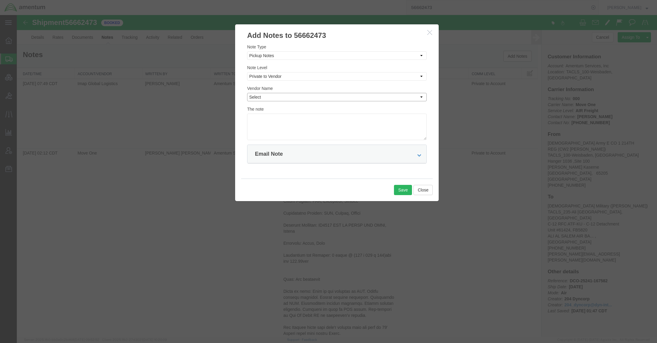
click at [289, 97] on select "Select Move One" at bounding box center [337, 97] width 180 height 8
select select "18033"
click at [247, 93] on select "Select Move One" at bounding box center [337, 97] width 180 height 8
click at [286, 118] on textarea at bounding box center [337, 126] width 180 height 26
paste textarea "CW2 [PERSON_NAME] [PHONE_NUMBER] [PERSON_NAME][DOMAIN_NAME][EMAIL_ADDRESS][PERS…"
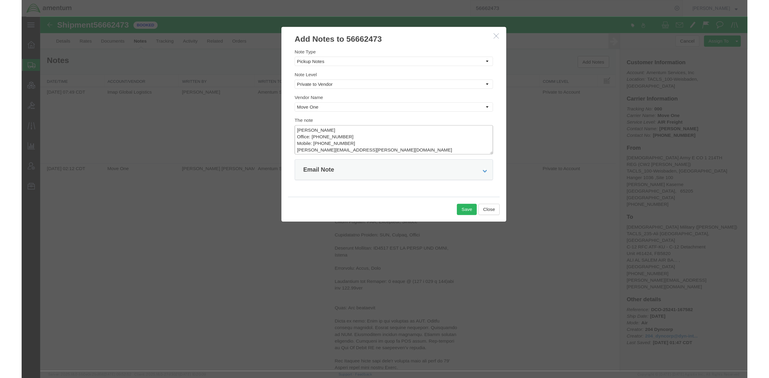
scroll to position [54, 0]
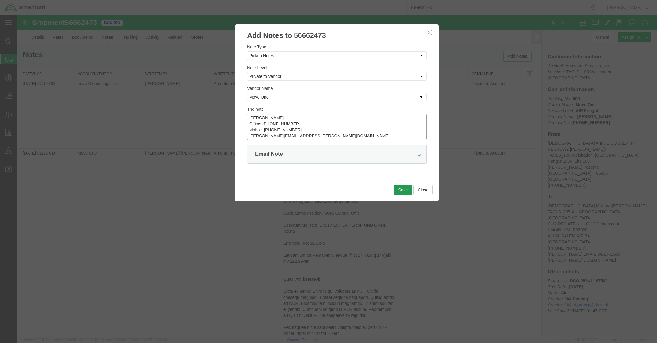
type textarea "contacts: CW2 [PERSON_NAME] [PHONE_NUMBER] [PERSON_NAME][DOMAIN_NAME][EMAIL_ADD…"
click at [403, 191] on button "Save" at bounding box center [403, 190] width 18 height 10
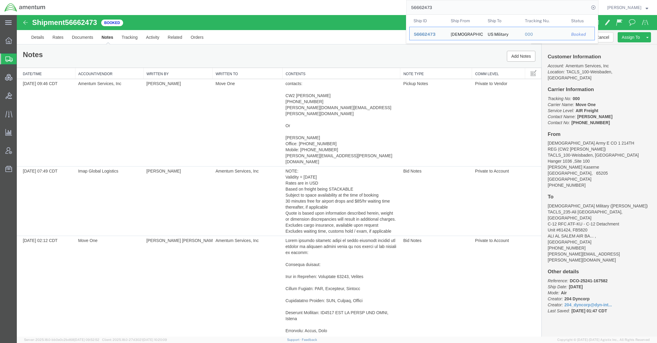
drag, startPoint x: 453, startPoint y: 9, endPoint x: 252, endPoint y: 11, distance: 200.3
click at [252, 11] on div "56662473 Ship ID Ship From Ship To Tracking Nu. Status Ship ID 56662473 Ship Fr…" at bounding box center [324, 7] width 548 height 15
click at [417, 34] on div "56747876" at bounding box center [428, 34] width 29 height 6
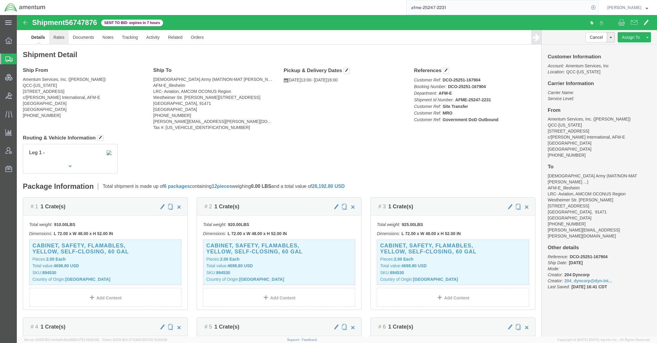
click link "Rates"
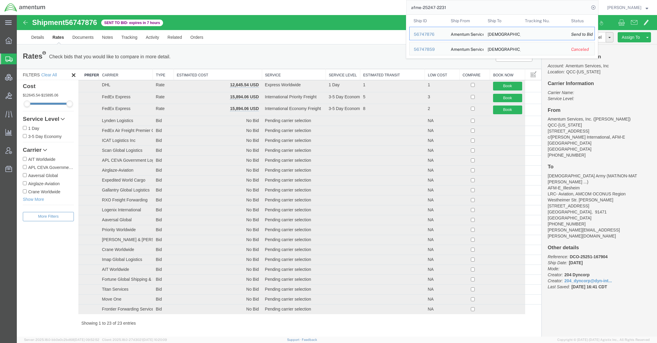
drag, startPoint x: 456, startPoint y: 7, endPoint x: 335, endPoint y: 2, distance: 121.4
click at [335, 2] on div "afme-25247-2231 Ship ID Ship From Ship To Tracking Nu. Status Ship ID 56747876 …" at bounding box center [324, 7] width 548 height 15
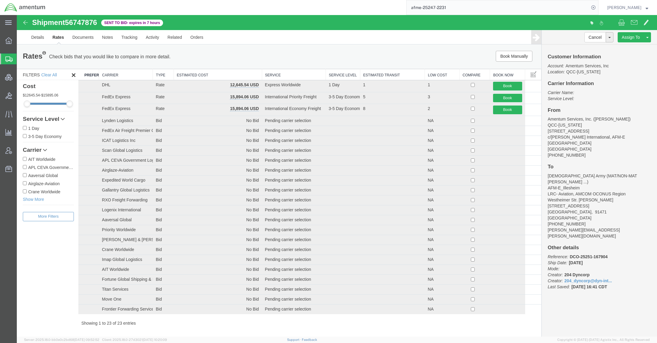
paste input "56759892"
type input "56759892"
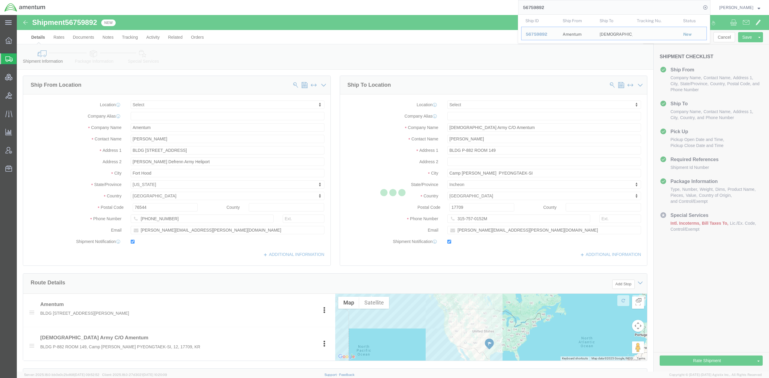
click at [545, 342] on div at bounding box center [393, 193] width 752 height 357
select select
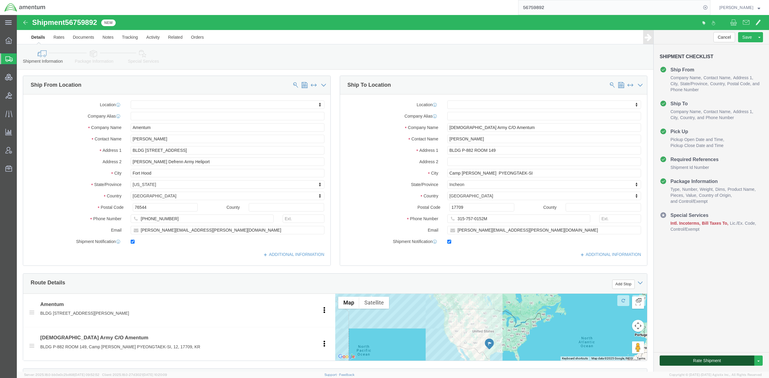
click button "Rate Shipment"
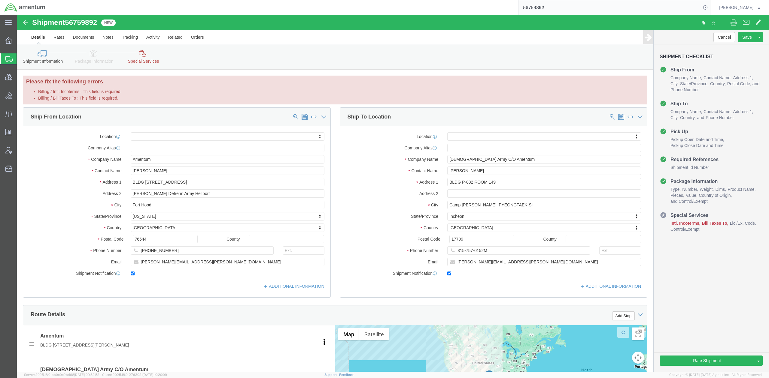
click link "Special Services"
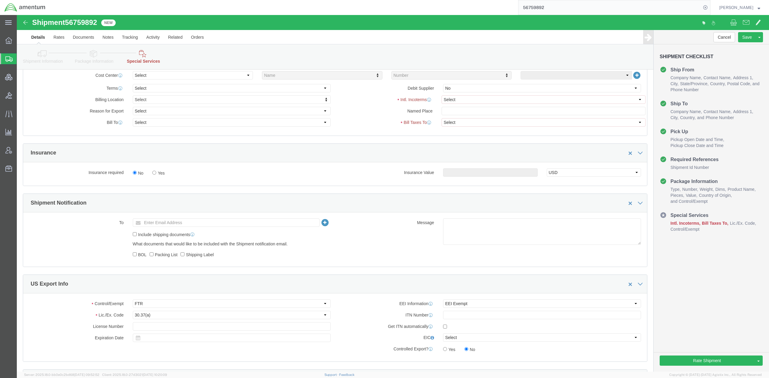
scroll to position [320, 0]
click select "Select Gift Personal Effects Repair/Warranty Return Sample Sold Temporary/Not S…"
select select "TEMPORARY"
click select "Select Gift Personal Effects Repair/Warranty Return Sample Sold Temporary/Not S…"
click select "Select Recipient Account Sender/Shipper Third Party Account"
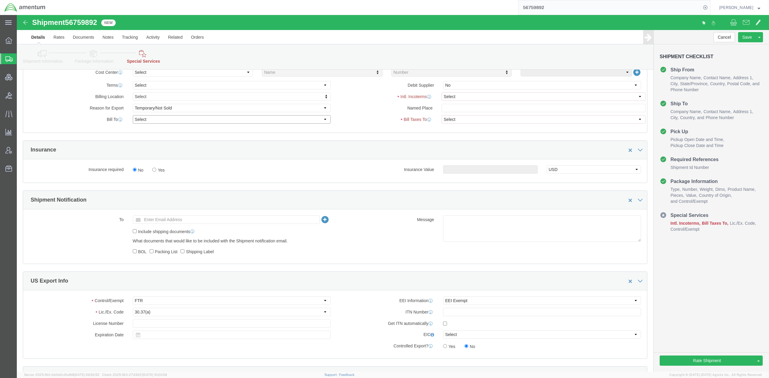
select select "SHIP"
click select "Select Recipient Account Sender/Shipper Third Party Account"
select select "SHIP"
click select "Select Recipient Account Sender/Shipper Third Party Account"
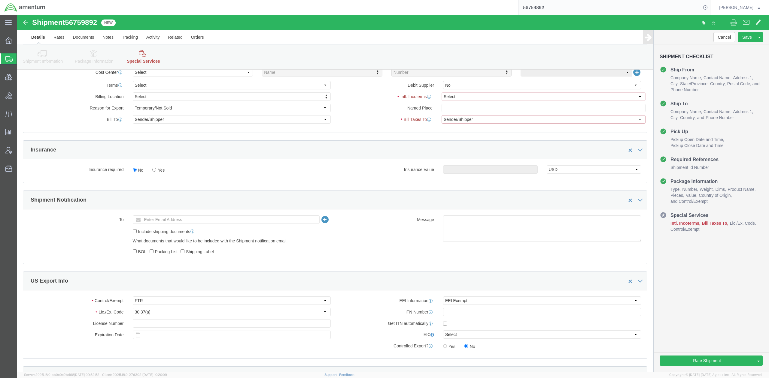
scroll to position [313, 0]
click select "Select Carriage Insurance Paid Carriage Paid To Cost and Freight Cost Insurance…"
select select "DDP"
click select "Select Carriage Insurance Paid Carriage Paid To Cost and Freight Cost Insurance…"
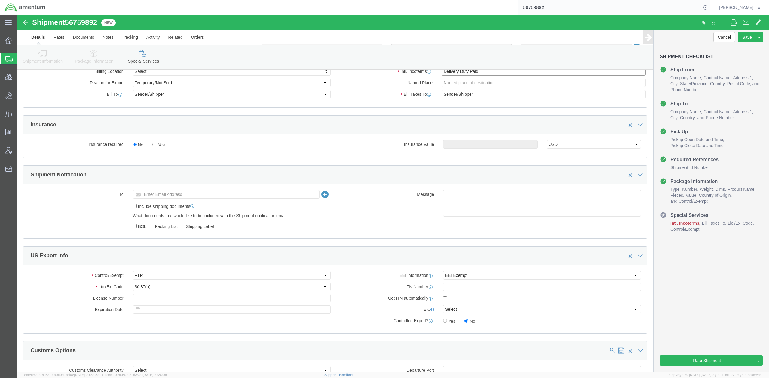
scroll to position [288, 0]
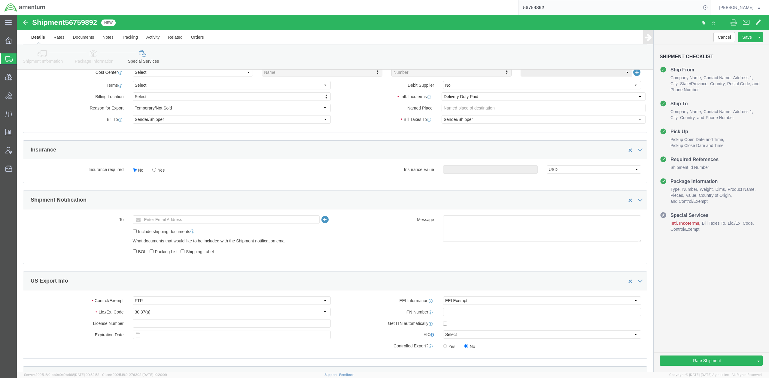
click div "Insurance"
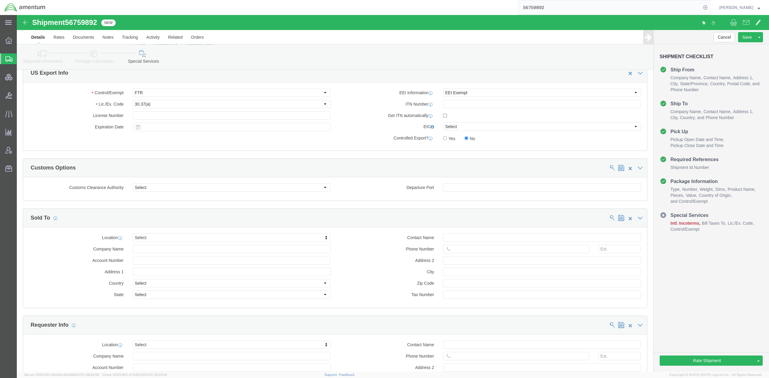
scroll to position [501, 0]
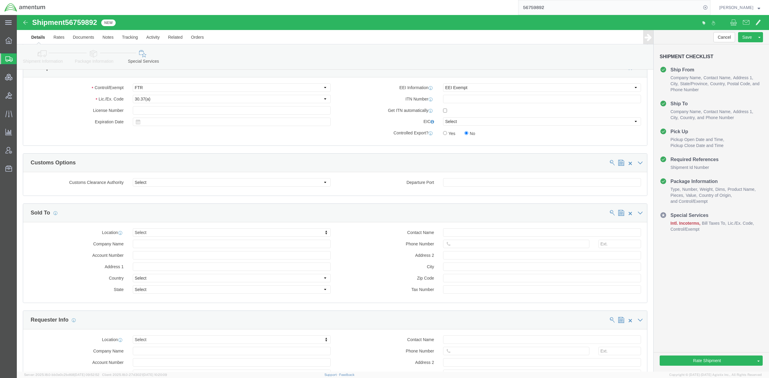
click link "Package Information"
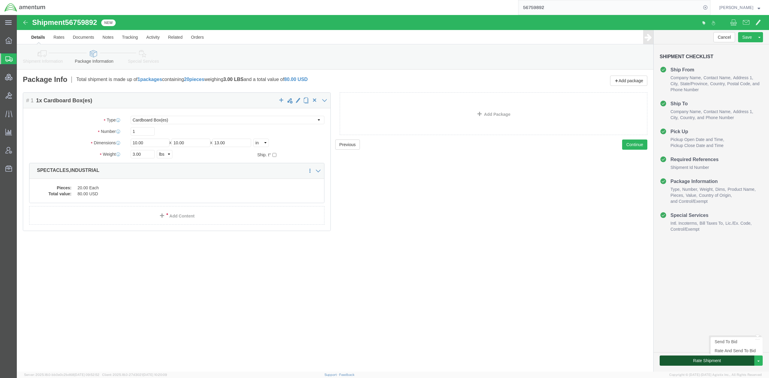
click button "Rate Shipment"
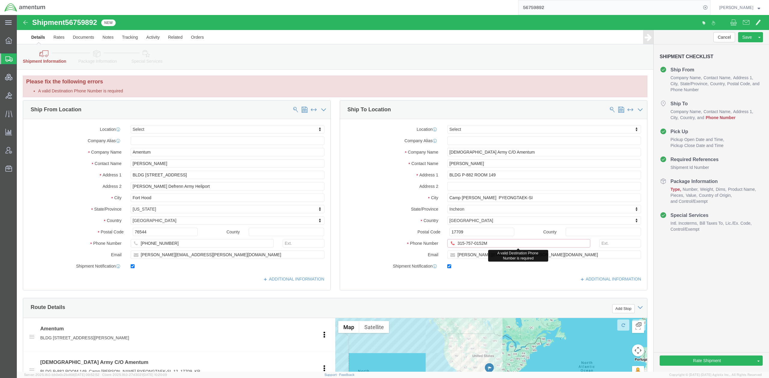
click input "315-757-0152M"
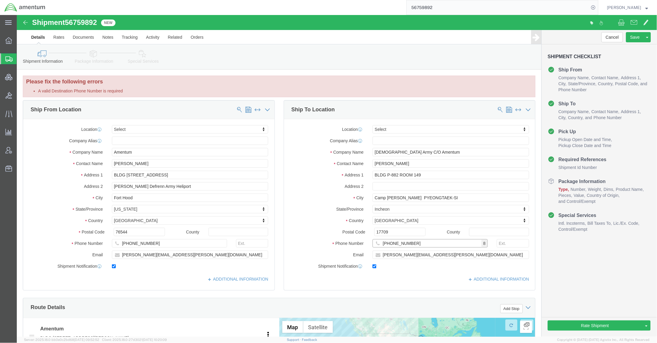
drag, startPoint x: 417, startPoint y: 228, endPoint x: 164, endPoint y: 208, distance: 253.9
click div "Ship From Location Location Select Select My Profile Location [PHONE_NUMBER] [P…"
paste input "[PHONE_NUMBER]"
type input "[PHONE_NUMBER]"
click div "ADDITIONAL INFORMATION"
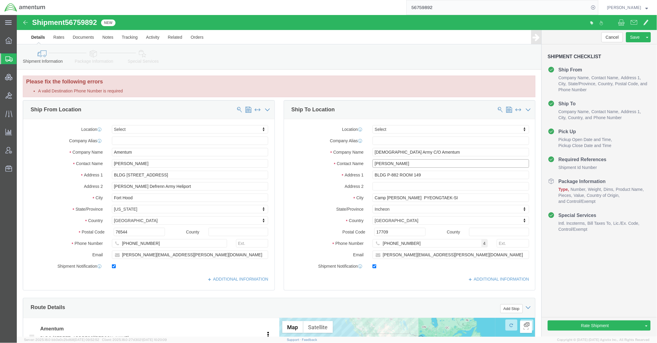
drag, startPoint x: 402, startPoint y: 149, endPoint x: 299, endPoint y: 150, distance: 103.6
click div "Contact Name [PERSON_NAME]"
paste input "[PERSON_NAME]"
type input "[PERSON_NAME]"
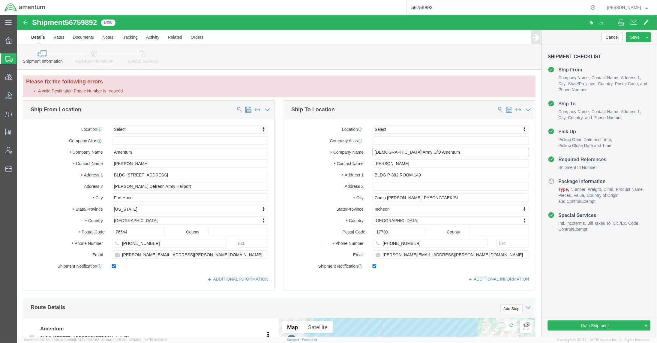
drag, startPoint x: 375, startPoint y: 139, endPoint x: 556, endPoint y: 140, distance: 181.3
click form "Shipment 56759892 New Details Rates Documents Notes Tracking Activity Related O…"
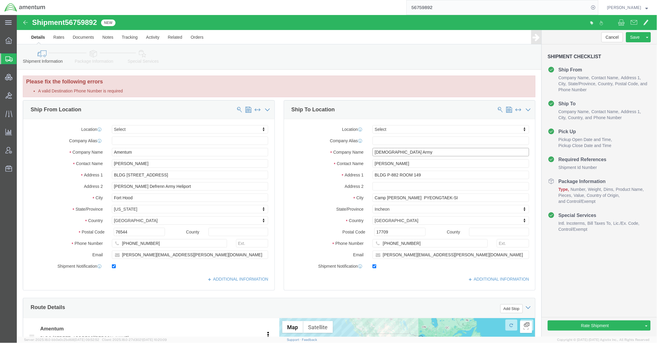
drag, startPoint x: 389, startPoint y: 140, endPoint x: 258, endPoint y: 129, distance: 132.2
click div "Ship From Location Location Select Select My Profile Location [PHONE_NUMBER] [P…"
paste input "Department of Defense"
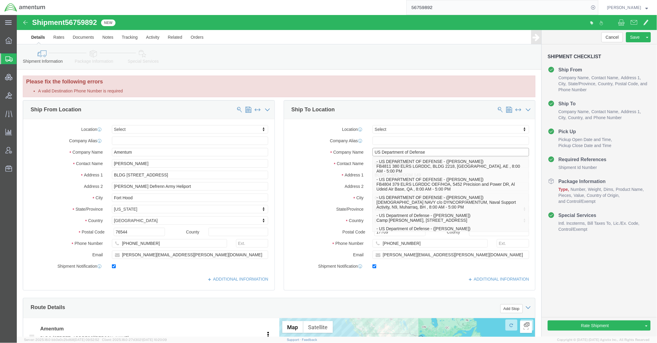
type input "US Department of Defense"
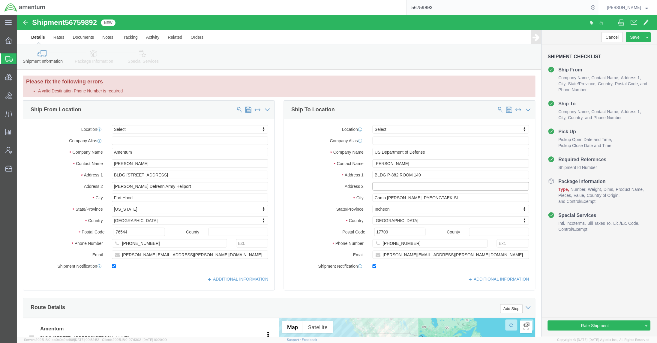
click input "text"
paste input "Camp [PERSON_NAME], c/o Amentum"
type input "Camp [PERSON_NAME], c/o Amentum"
drag, startPoint x: 393, startPoint y: 183, endPoint x: 241, endPoint y: 171, distance: 152.6
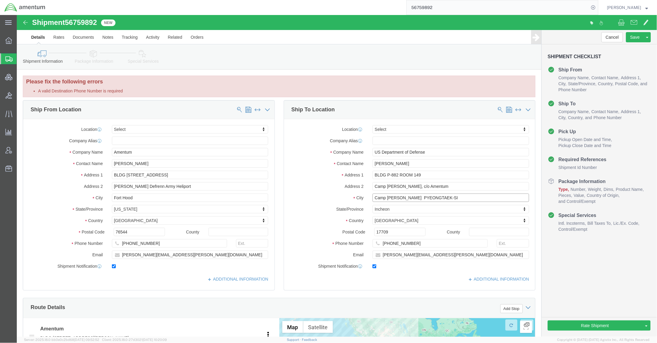
click div "Ship From Location Location Select Select My Profile Location [PHONE_NUMBER] [P…"
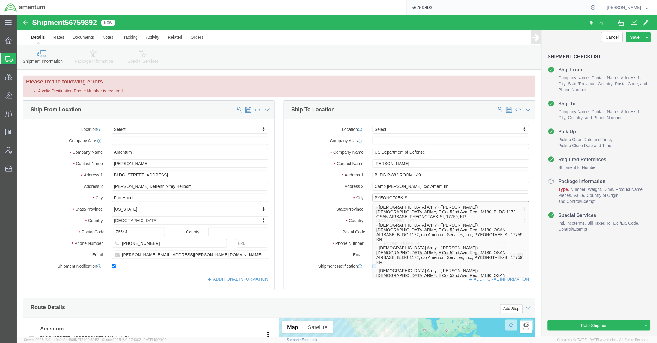
type input "PYEONGTAEK-SI"
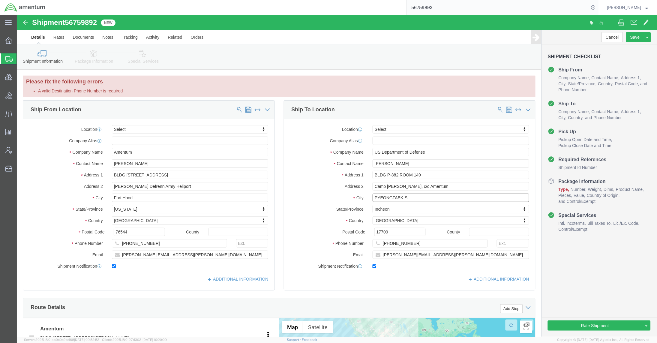
drag, startPoint x: 421, startPoint y: 183, endPoint x: 153, endPoint y: 155, distance: 270.5
click div "Ship From Location Location Select Select My Profile Location [PHONE_NUMBER] [P…"
click input "Camp [PERSON_NAME], c/o Amentum"
paste input "Amentum Aviation C/O AFMW - MNM"
drag, startPoint x: 414, startPoint y: 173, endPoint x: 328, endPoint y: 171, distance: 85.9
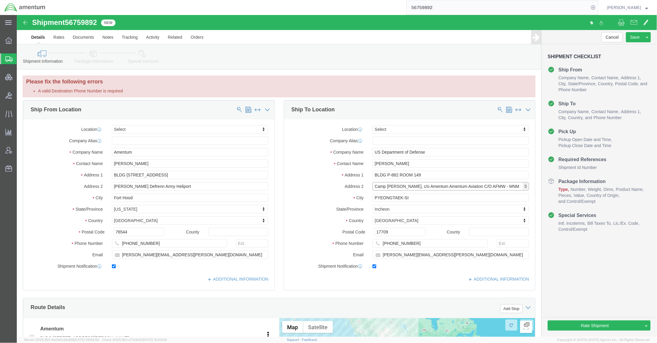
click div "Address 2 [GEOGRAPHIC_DATA][PERSON_NAME], c/o Amentum Amentum Aviation C/O AFMW…"
type input "Amentum Aviation C/O AFMW - MNM"
click input "BLDG P-882 ROOM 149"
paste input "Camp [PERSON_NAME], c/o Amentum"
drag, startPoint x: 438, startPoint y: 161, endPoint x: 537, endPoint y: 152, distance: 99.4
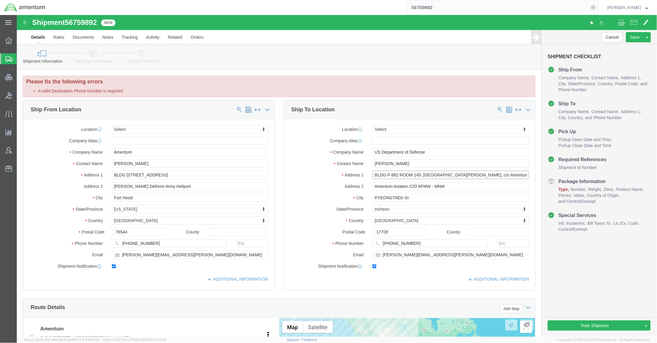
click form "Shipment 56759892 New Details Rates Documents Notes Tracking Activity Related O…"
click input "BLDG P-882 ROOM 149, [GEOGRAPHIC_DATA][PERSON_NAME]"
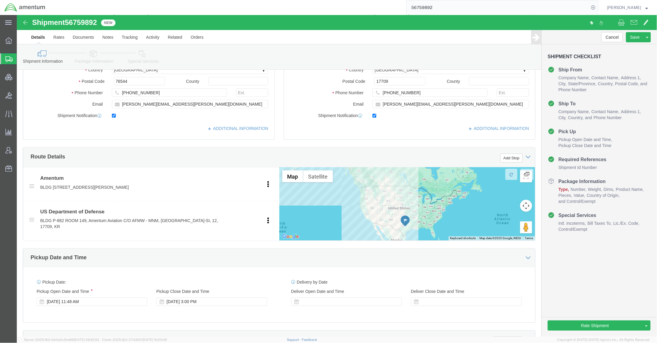
scroll to position [160, 0]
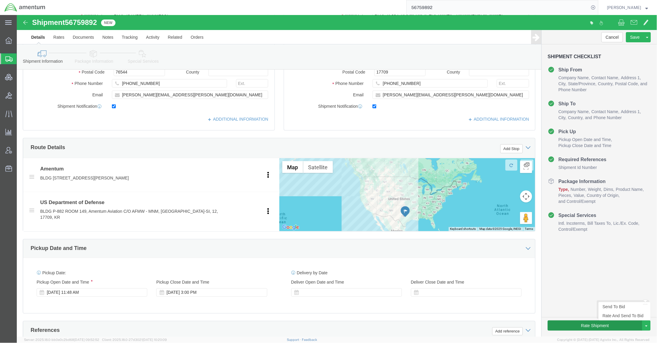
type input "BLDG P-882, ROOM 149, [GEOGRAPHIC_DATA][PERSON_NAME]"
click button "Rate Shipment"
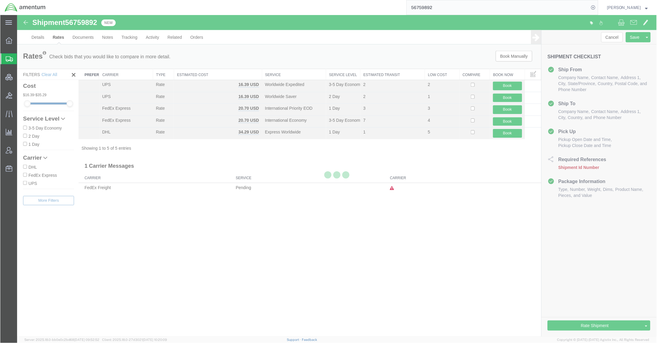
scroll to position [0, 0]
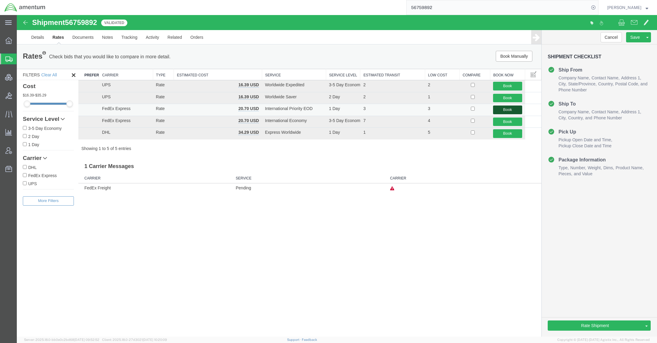
click at [506, 109] on button "Book" at bounding box center [507, 109] width 29 height 9
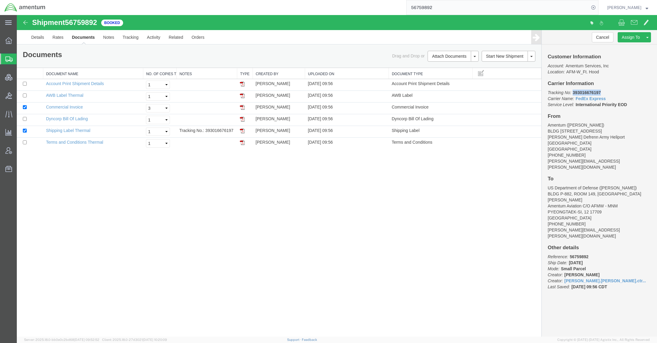
drag, startPoint x: 609, startPoint y: 91, endPoint x: 573, endPoint y: 95, distance: 35.7
click at [545, 95] on p "Tracking No: 393016676197 Carrier Name: FedEx Express FedEx Express Service Lev…" at bounding box center [599, 98] width 103 height 18
copy b "393016676197"
click at [24, 97] on input "checkbox" at bounding box center [25, 95] width 4 height 4
checkbox input "true"
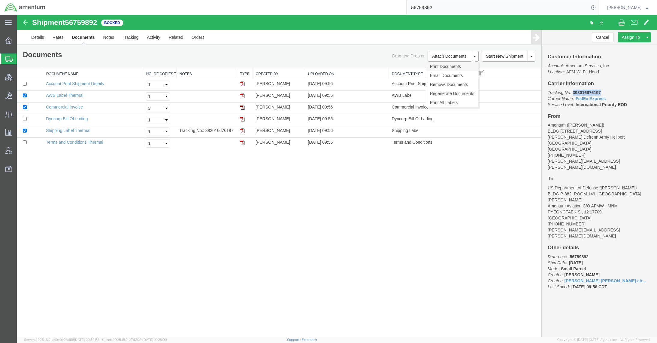
click at [448, 64] on link "Print Documents" at bounding box center [452, 66] width 52 height 9
copy b "393016676197"
drag, startPoint x: 608, startPoint y: 161, endPoint x: 548, endPoint y: 162, distance: 60.3
click at [545, 162] on div "Customer Information Account: Amentum Services, Inc Location: AFM-W_Ft. Hood Ca…" at bounding box center [599, 174] width 115 height 260
copy address "[PERSON_NAME][EMAIL_ADDRESS][PERSON_NAME][DOMAIN_NAME]"
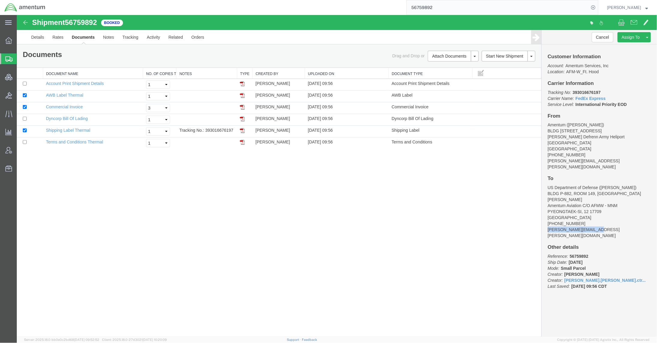
drag, startPoint x: 605, startPoint y: 218, endPoint x: 544, endPoint y: 216, distance: 60.7
click at [544, 216] on div "Customer Information Account: Amentum Services, Inc Location: AFM-W_Ft. Hood Ca…" at bounding box center [599, 174] width 115 height 260
copy address "[PERSON_NAME][EMAIL_ADDRESS][PERSON_NAME][DOMAIN_NAME]"
click at [21, 58] on span "Shipments" at bounding box center [19, 59] width 5 height 12
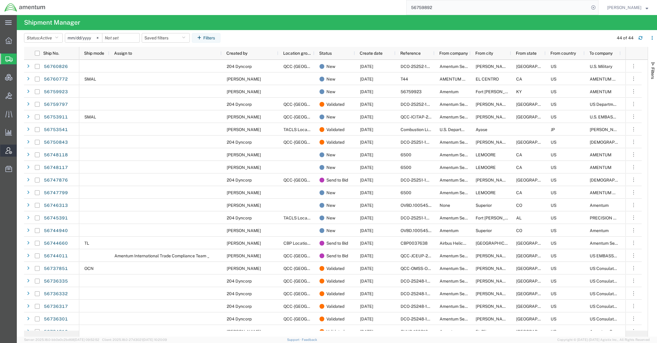
click at [21, 151] on span "Account Admin" at bounding box center [19, 150] width 4 height 12
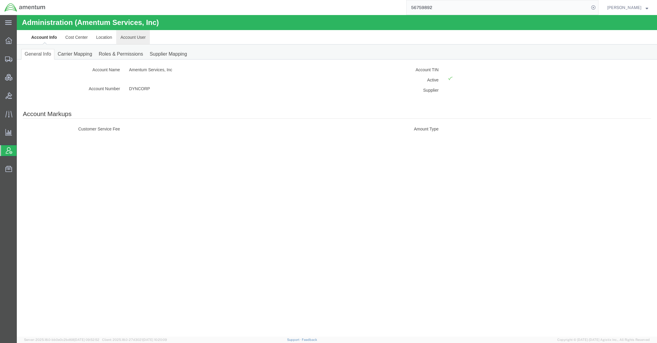
click at [131, 37] on link "Account User" at bounding box center [133, 37] width 34 height 14
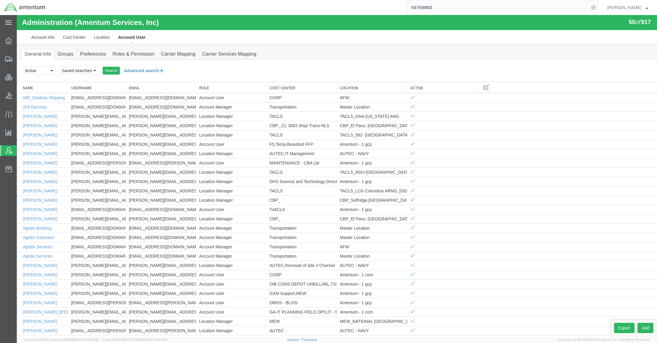
click at [134, 69] on button "Advanced search" at bounding box center [144, 70] width 49 height 10
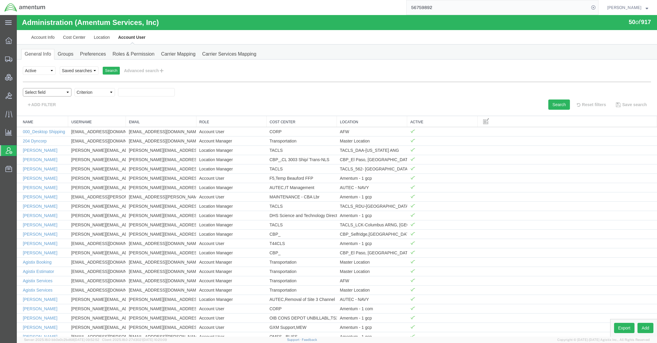
drag, startPoint x: 57, startPoint y: 90, endPoint x: 57, endPoint y: 95, distance: 5.4
click at [57, 90] on select "Select field Cost Center Email Location Name Role Username" at bounding box center [47, 92] width 49 height 8
select select "personName"
click at [23, 88] on select "Select field Cost Center Email Location Name Role Username" at bounding box center [47, 92] width 49 height 8
click at [102, 94] on select "Criterion contains does not contain is is blank is not blank starts with" at bounding box center [94, 92] width 41 height 8
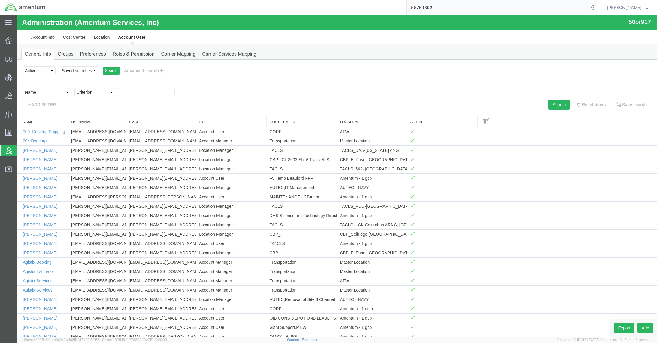
select select "contains"
click at [74, 88] on select "Criterion contains does not contain is is blank is not blank starts with" at bounding box center [94, 92] width 41 height 8
click at [143, 93] on input "text" at bounding box center [146, 92] width 57 height 8
type input "champagne"
click at [545, 106] on button "Search" at bounding box center [559, 104] width 22 height 10
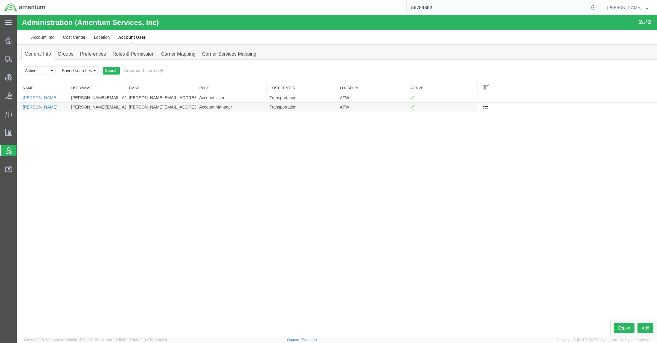
click at [45, 107] on link "[PERSON_NAME]" at bounding box center [40, 106] width 35 height 5
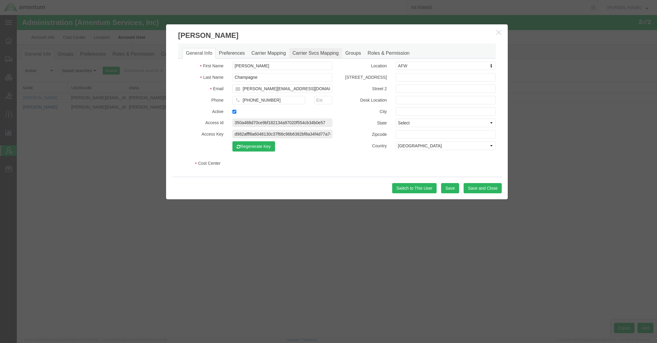
select select "DEPARTMENT"
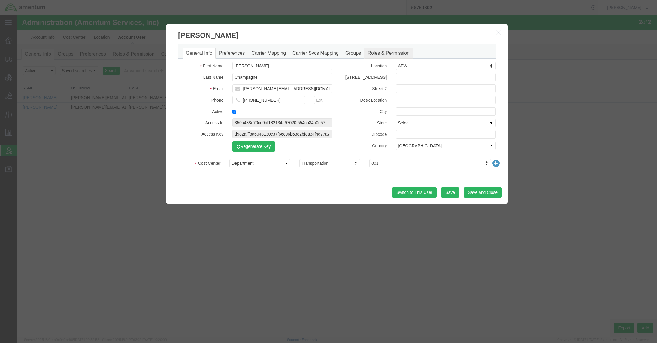
click at [381, 52] on link "Roles & Permission" at bounding box center [388, 53] width 49 height 11
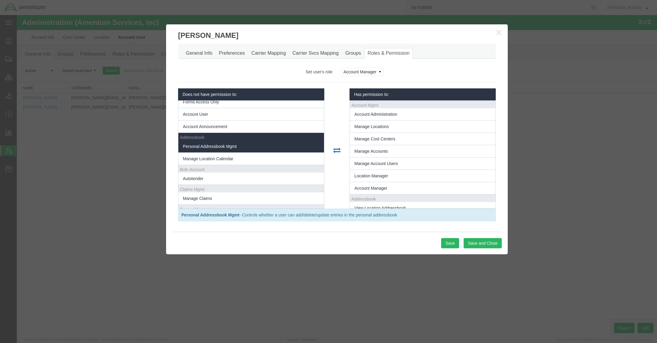
scroll to position [53, 0]
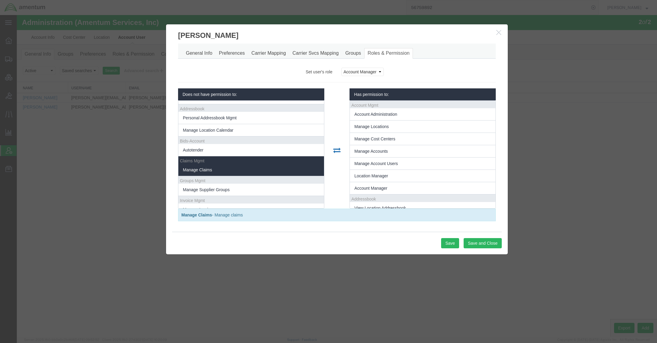
click at [223, 169] on li "Manage Claims" at bounding box center [251, 170] width 146 height 12
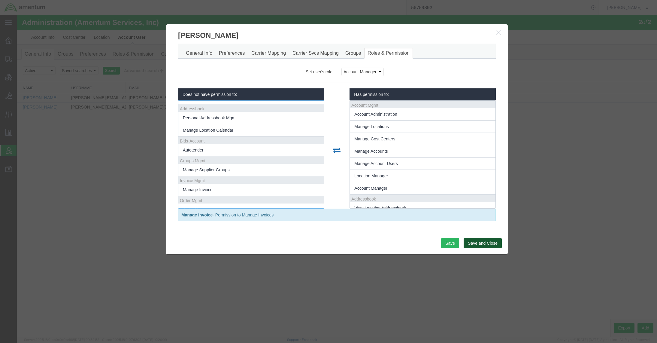
click at [478, 244] on button "Save and Close" at bounding box center [483, 243] width 38 height 10
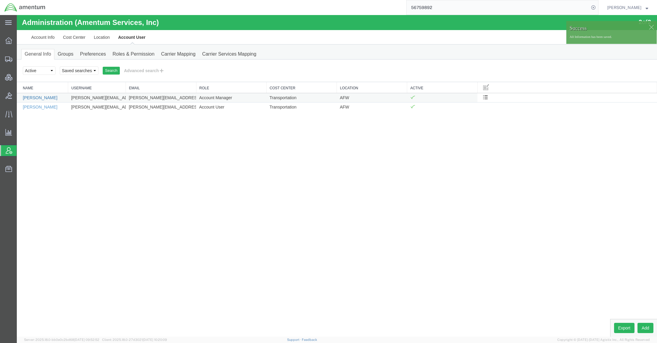
click at [56, 100] on link "[PERSON_NAME]" at bounding box center [40, 97] width 35 height 5
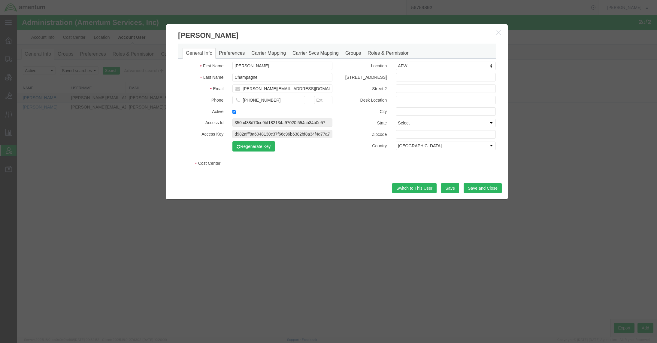
select select "DEPARTMENT"
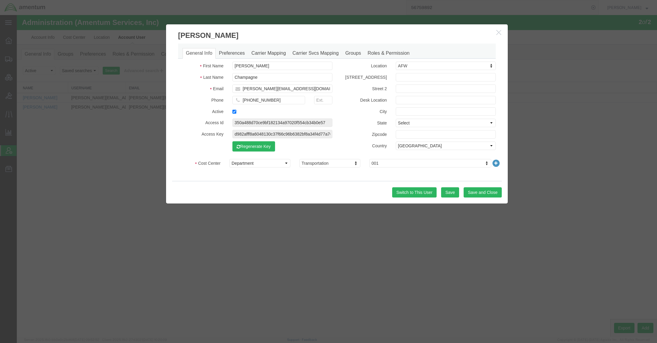
click at [501, 31] on button "button" at bounding box center [500, 33] width 8 height 8
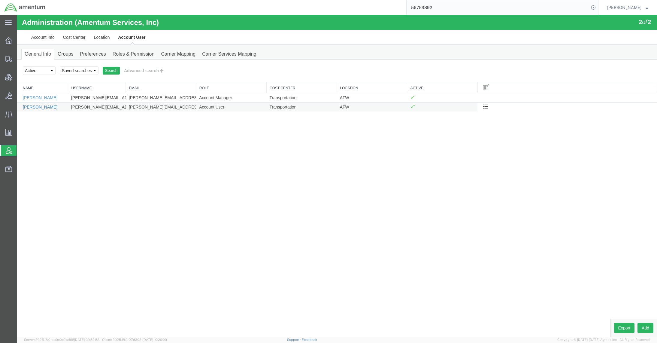
click at [48, 106] on link "[PERSON_NAME]" at bounding box center [40, 106] width 35 height 5
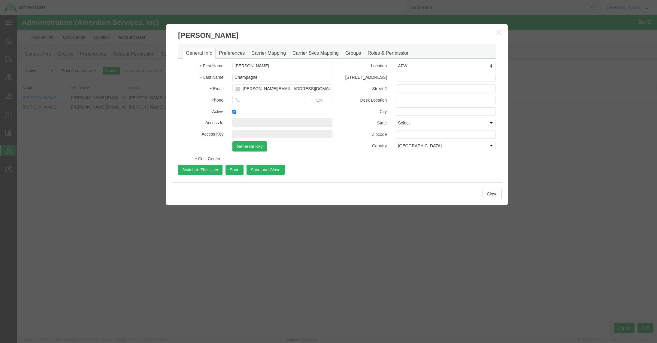
select select "DEPARTMENT"
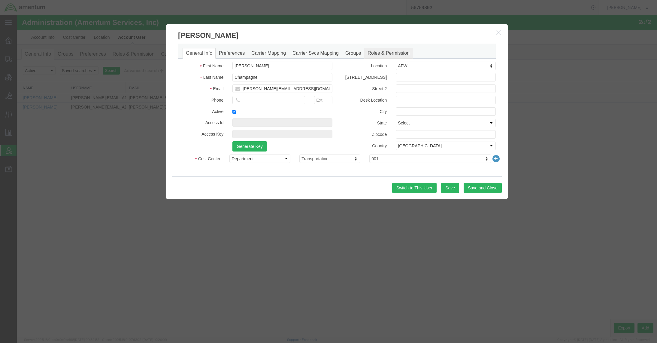
click at [395, 51] on link "Roles & Permission" at bounding box center [388, 53] width 49 height 11
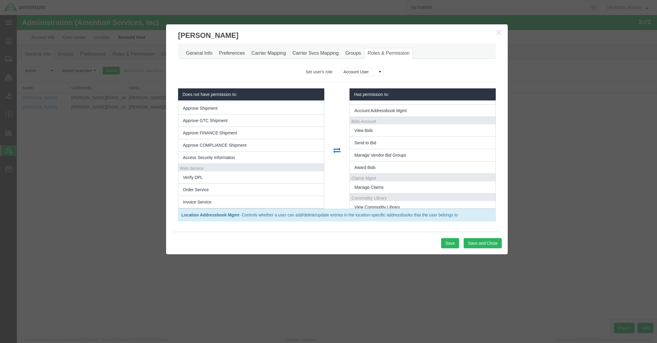
scroll to position [160, 0]
click at [480, 244] on button "Save and Close" at bounding box center [483, 243] width 38 height 10
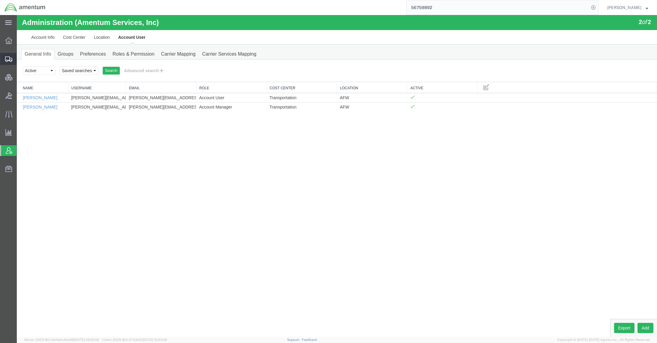
click at [21, 56] on span "Shipments" at bounding box center [19, 59] width 4 height 12
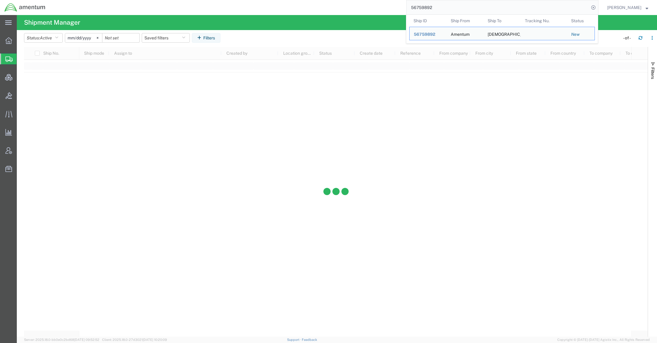
drag, startPoint x: 458, startPoint y: 9, endPoint x: 379, endPoint y: 6, distance: 79.3
click at [379, 6] on div "56759892 Ship ID Ship From Ship To Tracking Nu. Status Ship ID 56759892 Ship Fr…" at bounding box center [324, 7] width 548 height 15
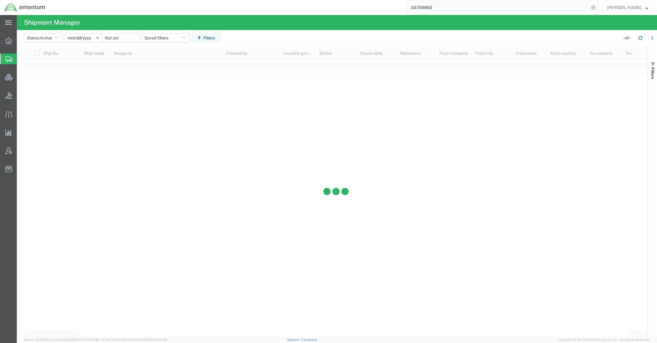
paste input "392170175580"
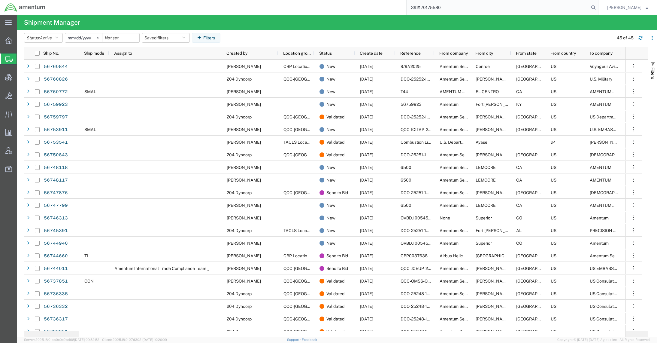
type input "392170175580"
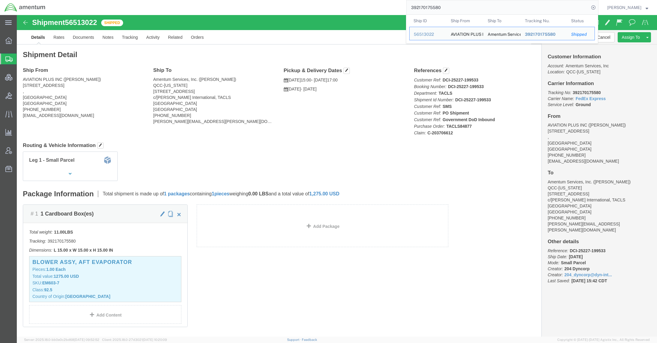
drag, startPoint x: 28, startPoint y: 97, endPoint x: 138, endPoint y: 1, distance: 146.4
click at [21, 97] on span "Bids" at bounding box center [19, 95] width 4 height 12
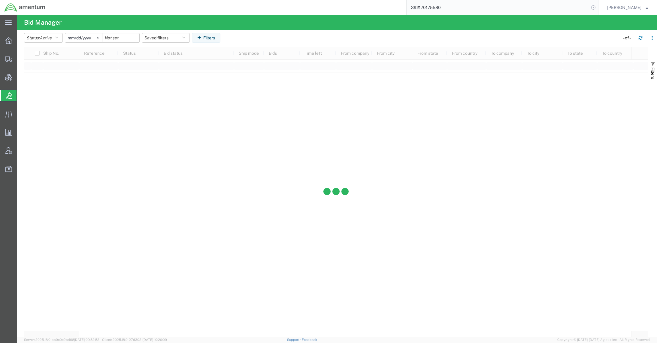
click at [545, 8] on icon at bounding box center [593, 7] width 8 height 8
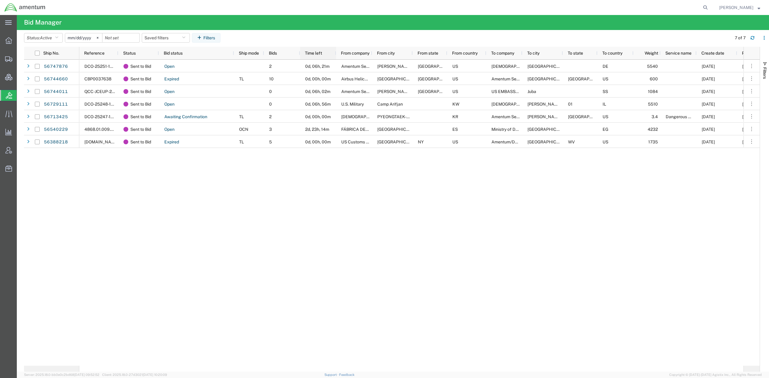
click at [315, 53] on span "Time left" at bounding box center [313, 53] width 17 height 5
click at [100, 35] on svg-icon at bounding box center [97, 37] width 9 height 9
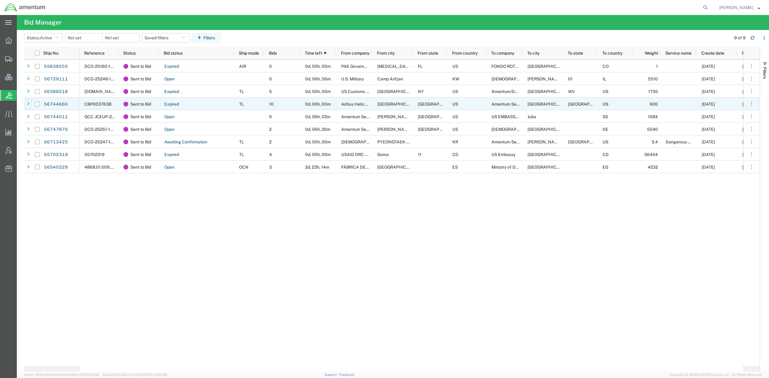
click at [26, 106] on div at bounding box center [28, 104] width 6 height 10
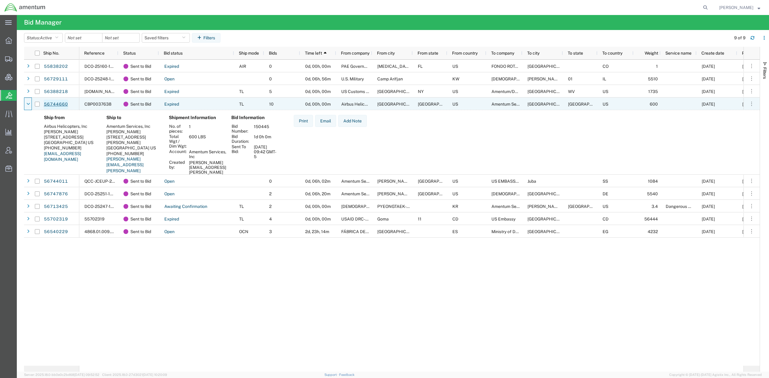
click at [52, 106] on link "56744660" at bounding box center [56, 105] width 25 height 10
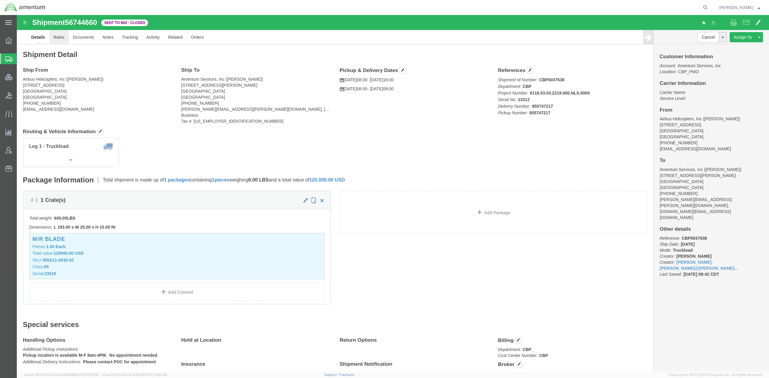
click link "Rates"
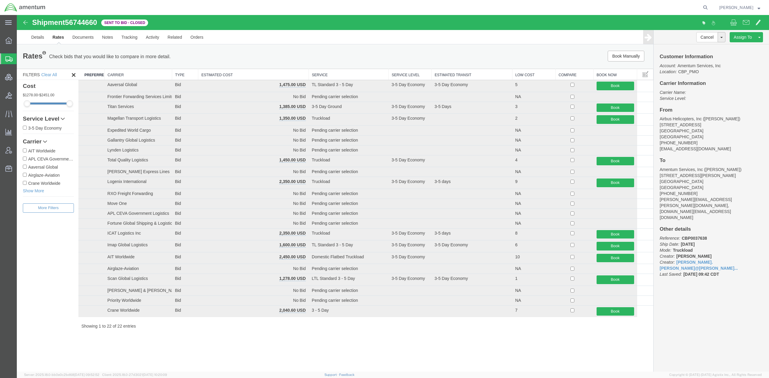
click at [242, 73] on th "Estimated Cost" at bounding box center [253, 74] width 110 height 11
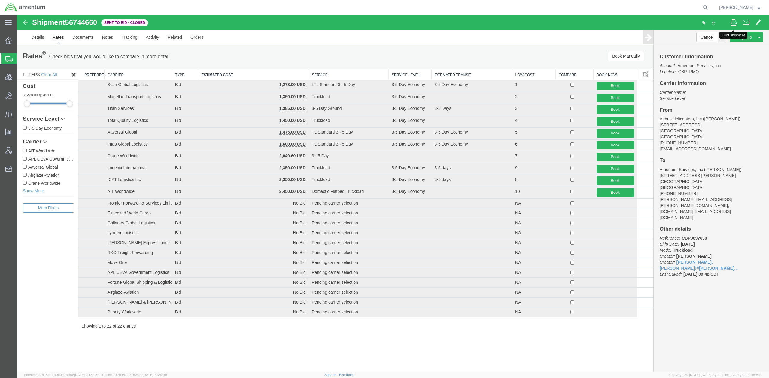
click at [545, 24] on span at bounding box center [733, 22] width 7 height 7
click at [429, 342] on div "Shipment 56744660 22 of 22 Sent to Bid - Closed Print shipment Details Rates Do…" at bounding box center [393, 193] width 752 height 357
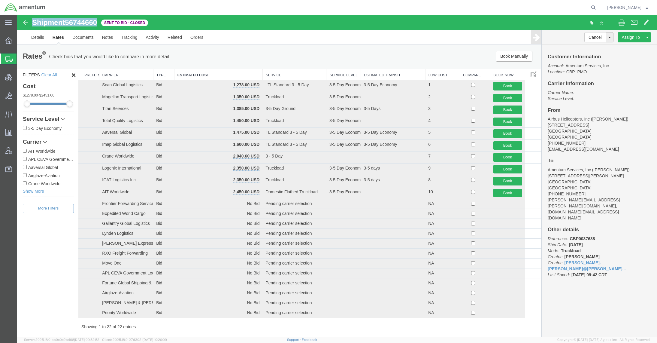
drag, startPoint x: 98, startPoint y: 23, endPoint x: 33, endPoint y: 25, distance: 65.8
click at [33, 25] on h1 "Shipment 56744660" at bounding box center [64, 23] width 65 height 8
drag, startPoint x: 21, startPoint y: 95, endPoint x: 4, endPoint y: 95, distance: 16.8
click at [21, 95] on span "Bids" at bounding box center [19, 95] width 4 height 12
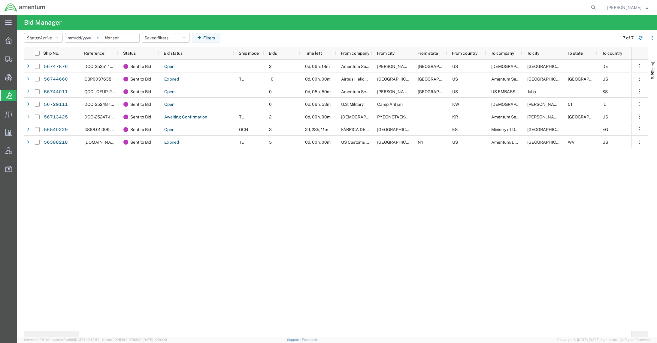
click at [98, 38] on icon at bounding box center [98, 38] width 2 height 2
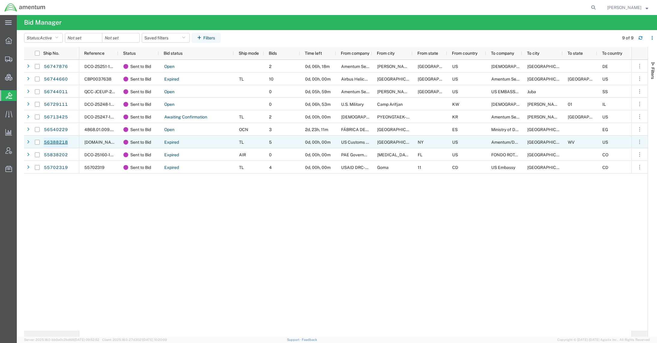
click at [56, 143] on link "56388218" at bounding box center [56, 142] width 25 height 10
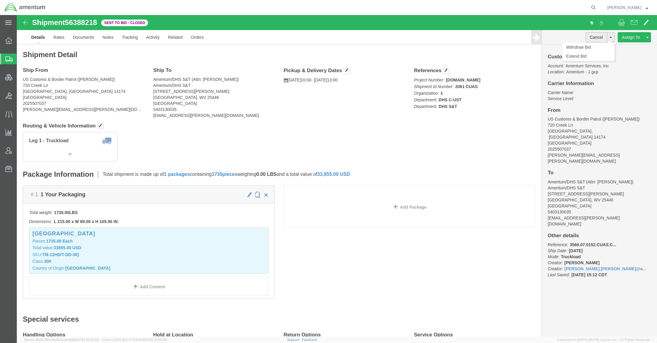
click button "Cancel"
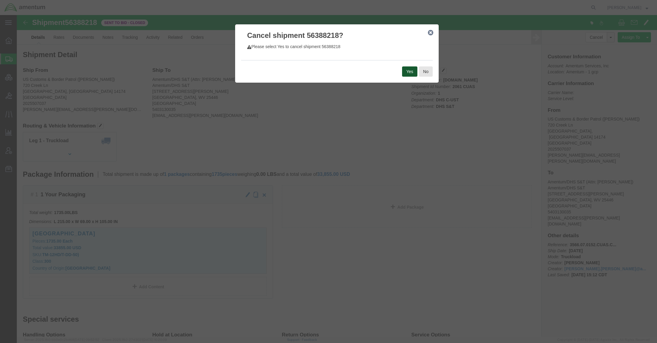
click button "Yes"
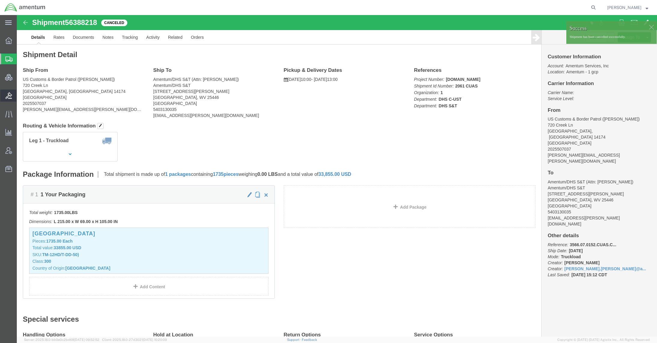
click at [21, 96] on span "Bids" at bounding box center [19, 95] width 4 height 12
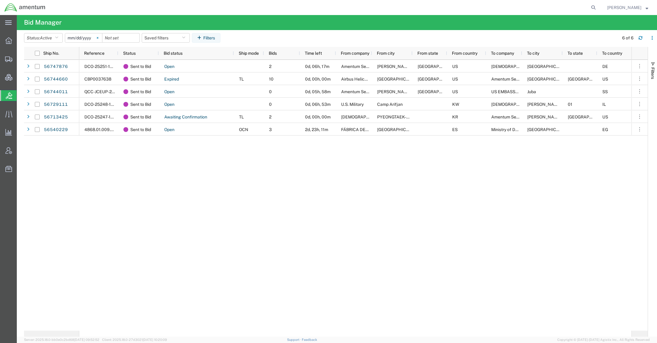
click at [101, 39] on svg-icon at bounding box center [97, 37] width 9 height 9
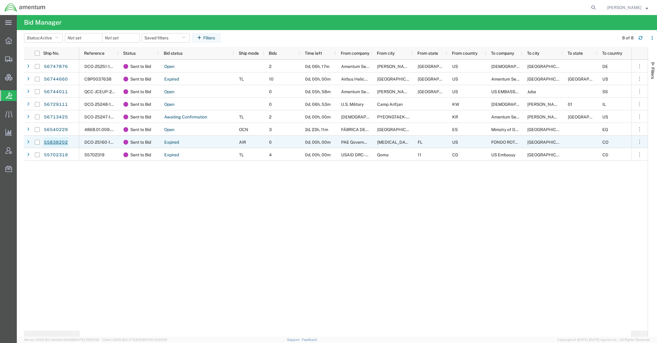
click at [60, 141] on link "55838202" at bounding box center [56, 142] width 25 height 10
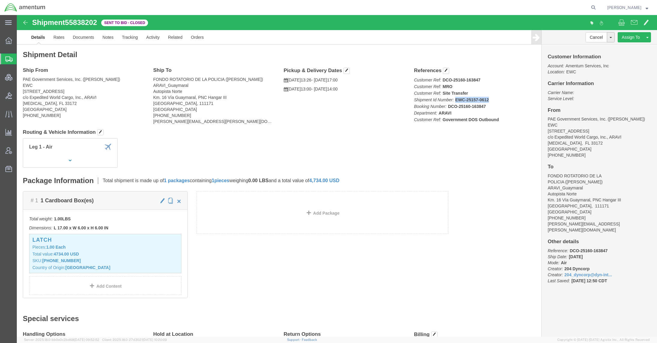
drag, startPoint x: 472, startPoint y: 84, endPoint x: 470, endPoint y: 88, distance: 4.4
click p "Customer Ref: DCO-25160-163847 Customer Ref: MRO Customer Ref: Site Transfer Sh…"
drag, startPoint x: 469, startPoint y: 86, endPoint x: 436, endPoint y: 88, distance: 33.1
click b "EWC-25157-0612"
click at [545, 6] on icon at bounding box center [593, 7] width 8 height 8
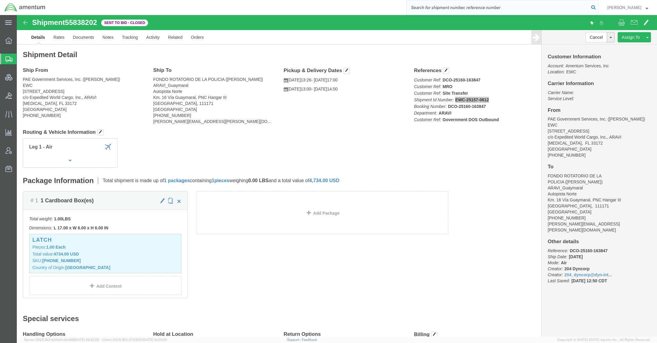
paste input "EWC-25157-0612"
type input "EWC-25157-0612"
click link "Rates"
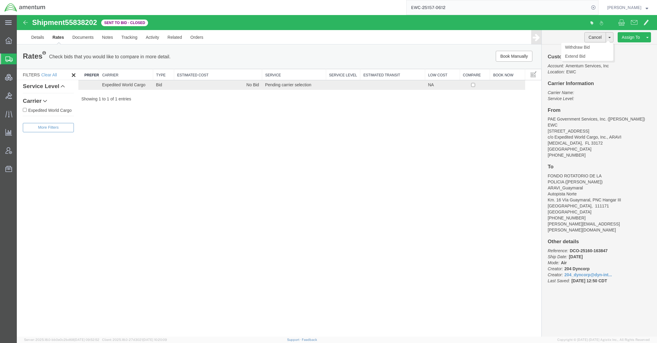
click at [545, 40] on button "Cancel" at bounding box center [595, 37] width 22 height 10
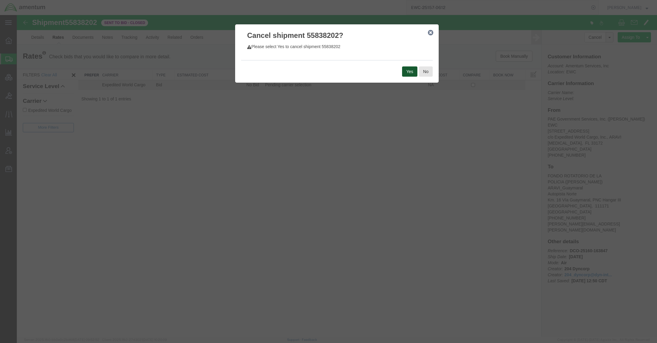
click at [407, 71] on button "Yes" at bounding box center [409, 71] width 15 height 10
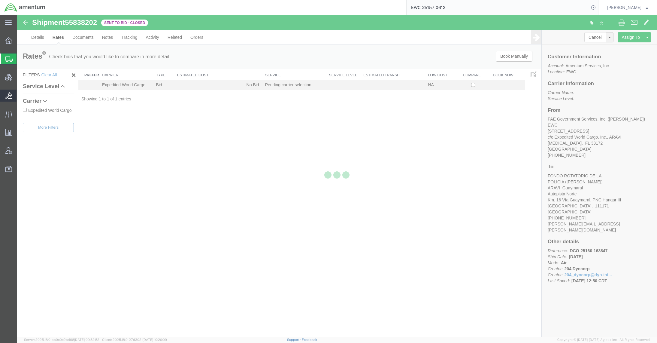
click at [11, 100] on div at bounding box center [8, 95] width 17 height 12
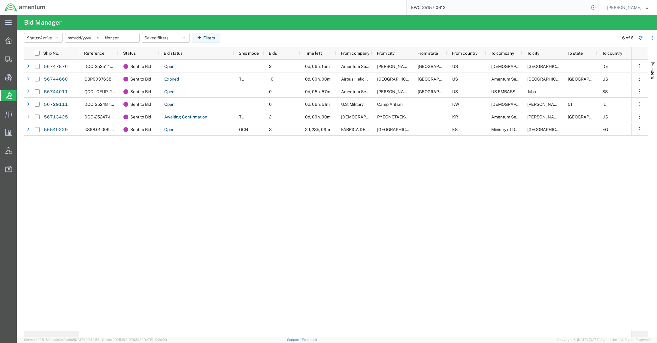
click at [21, 97] on span "Bids" at bounding box center [19, 95] width 5 height 12
click at [98, 37] on icon at bounding box center [98, 38] width 2 height 2
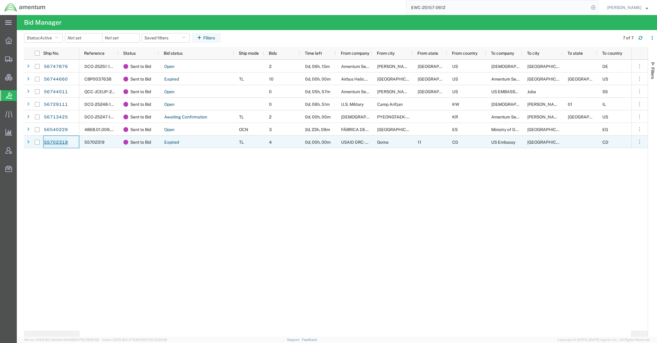
click at [49, 141] on link "55702319" at bounding box center [56, 142] width 25 height 10
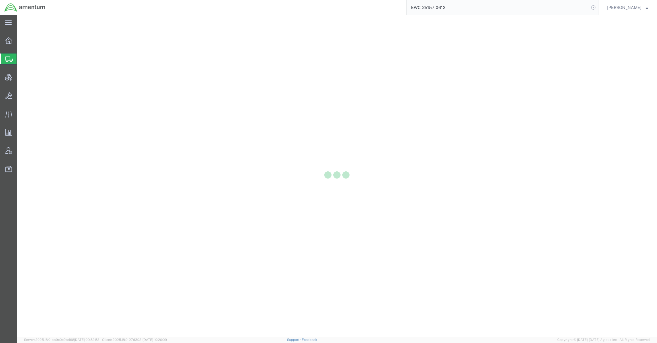
click at [545, 9] on icon at bounding box center [593, 7] width 8 height 8
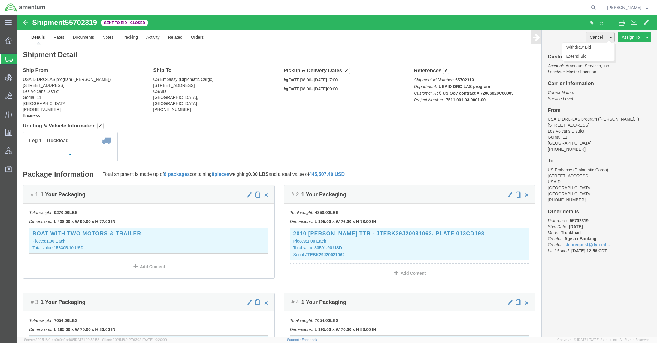
click button "Cancel"
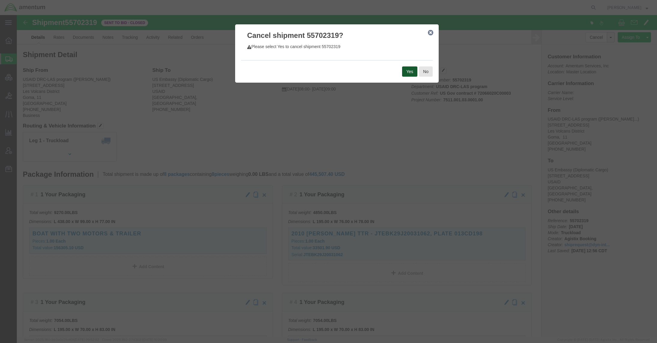
click button "Yes"
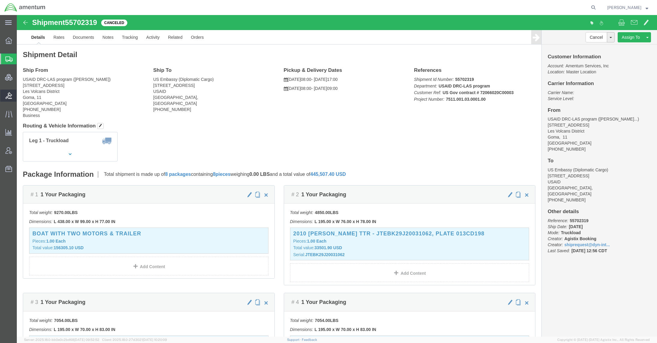
drag, startPoint x: 28, startPoint y: 95, endPoint x: 32, endPoint y: 90, distance: 7.0
click at [21, 95] on span "Bids" at bounding box center [19, 95] width 4 height 12
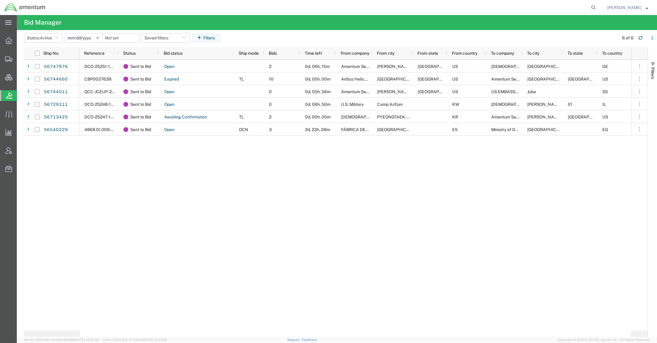
click at [101, 40] on svg-icon at bounding box center [97, 37] width 9 height 9
click at [545, 8] on icon at bounding box center [593, 7] width 8 height 8
click at [545, 8] on input "search" at bounding box center [497, 7] width 183 height 14
paste input "56388218"
type input "56388218"
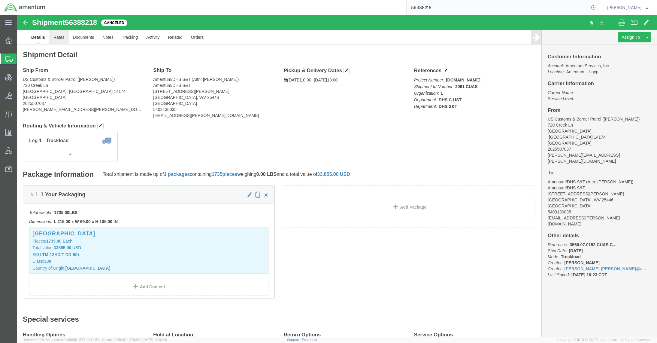
click link "Rates"
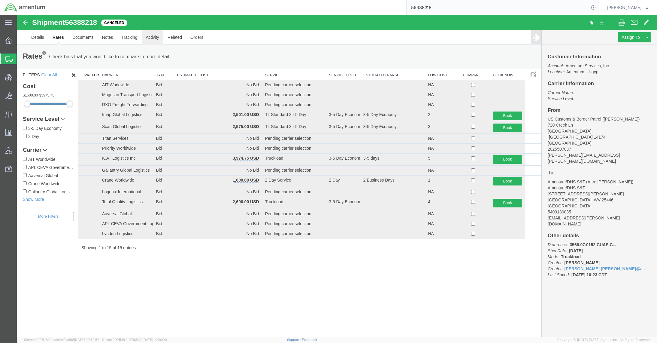
click at [160, 37] on link "Activity" at bounding box center [153, 37] width 22 height 14
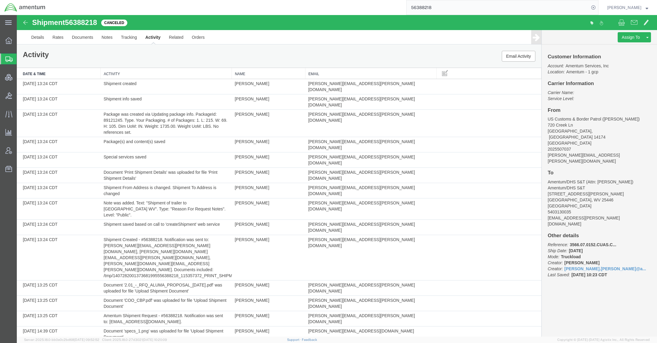
click at [21, 57] on span "Shipments" at bounding box center [19, 59] width 5 height 12
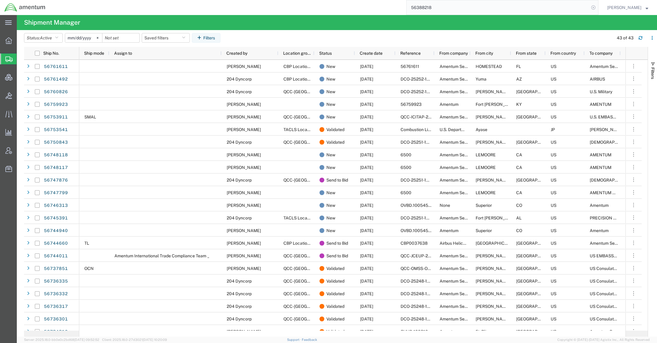
click at [545, 8] on icon at bounding box center [593, 7] width 8 height 8
